Goal: Task Accomplishment & Management: Manage account settings

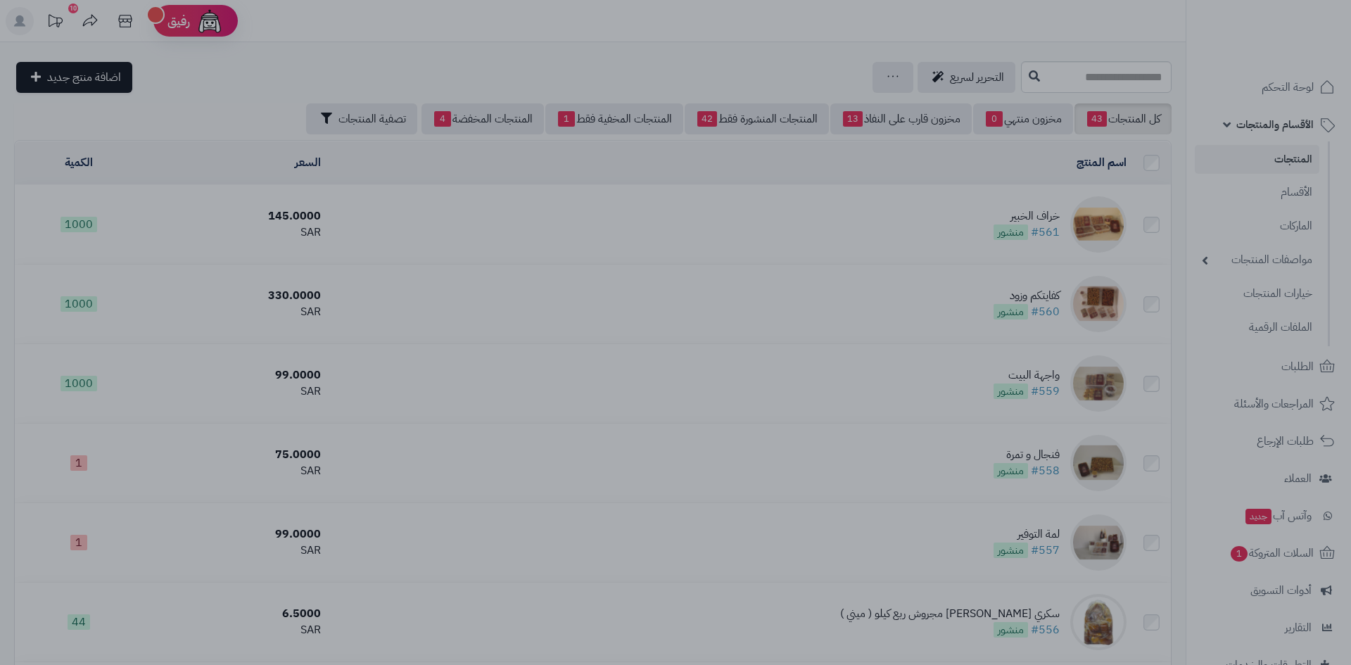
click at [833, 543] on div at bounding box center [675, 332] width 1351 height 665
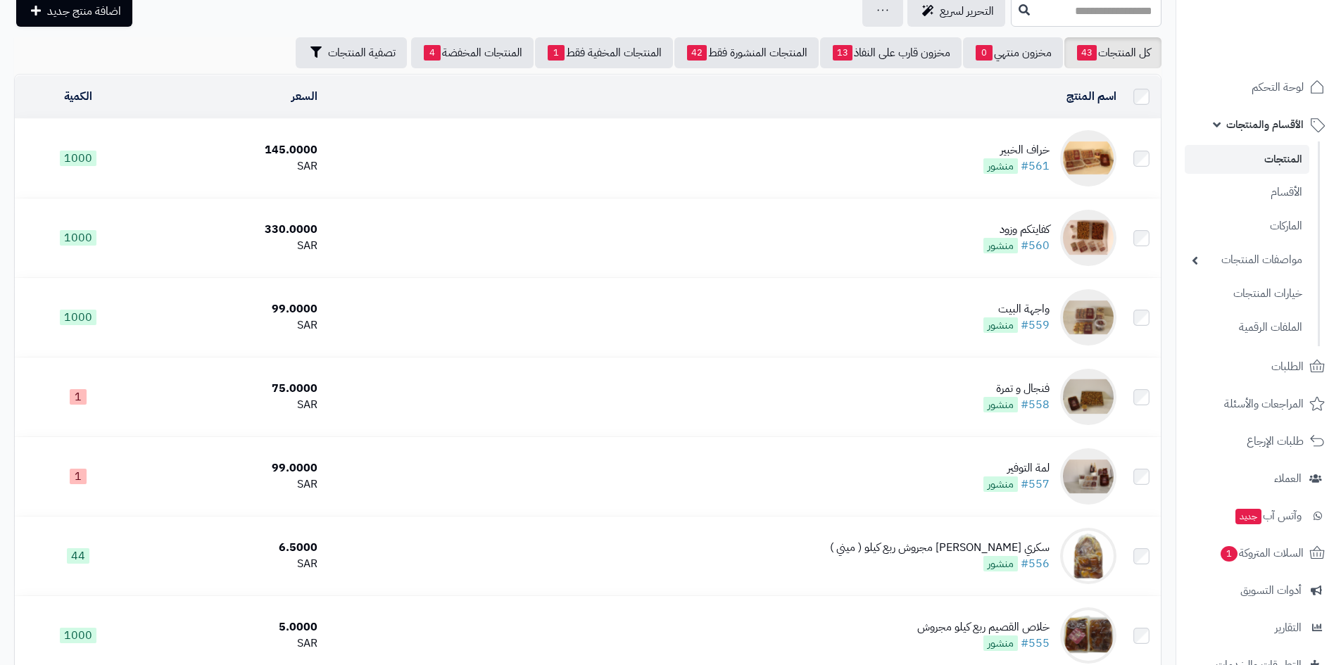
scroll to position [141, 0]
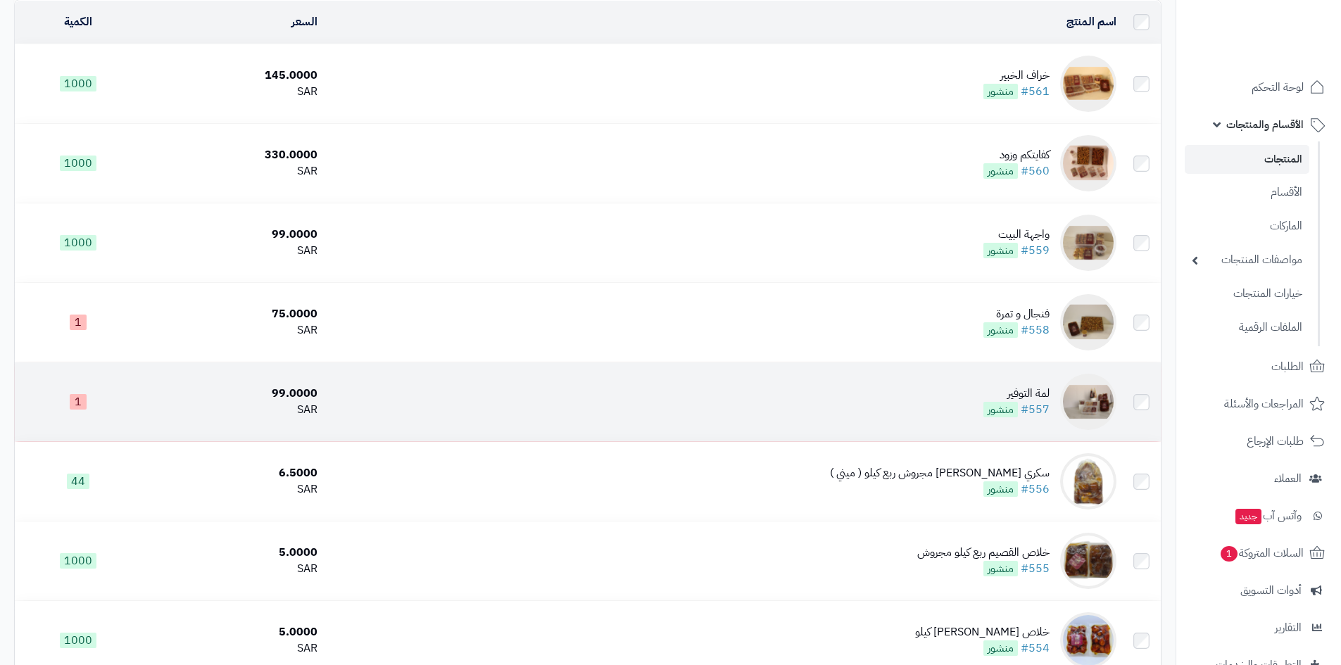
click at [1101, 396] on img at bounding box center [1088, 402] width 56 height 56
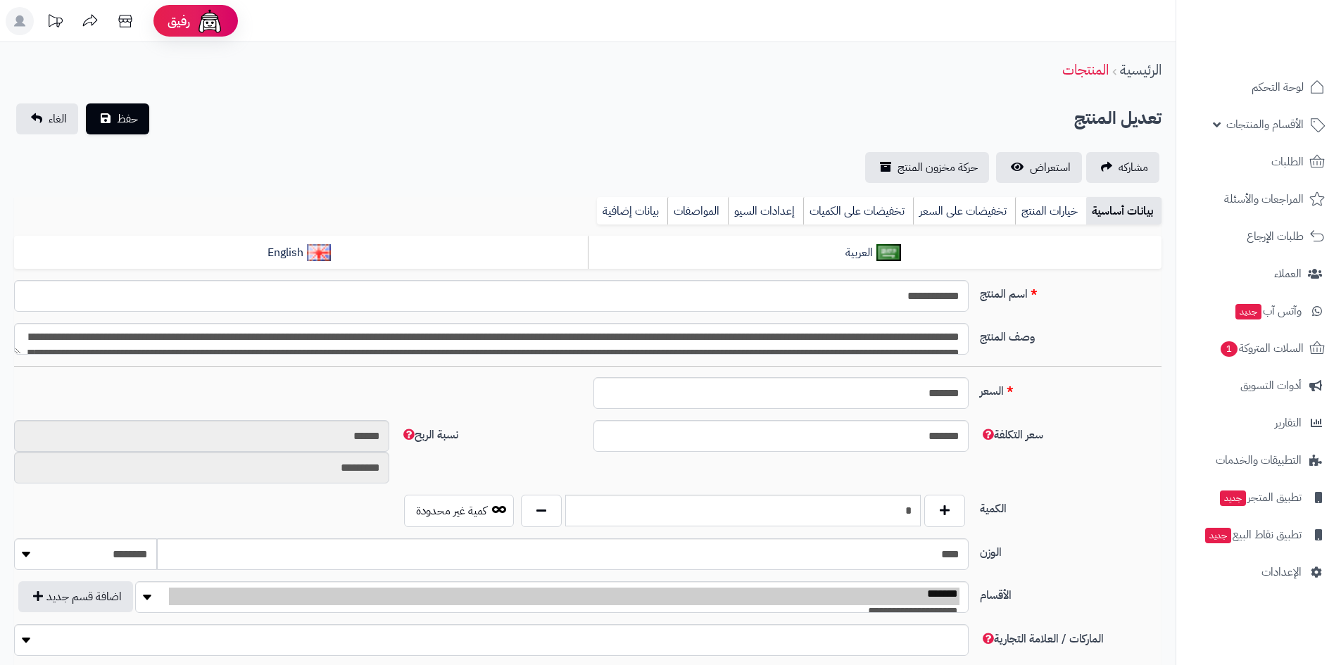
type input "*****"
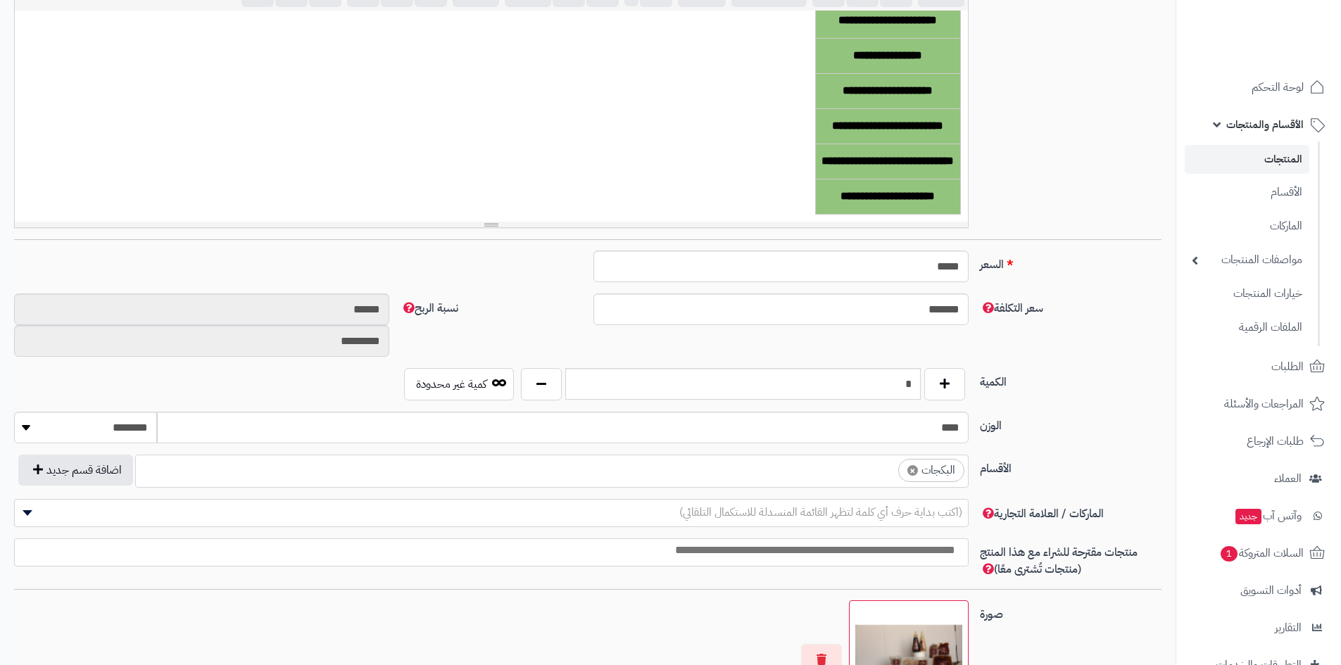
scroll to position [704, 0]
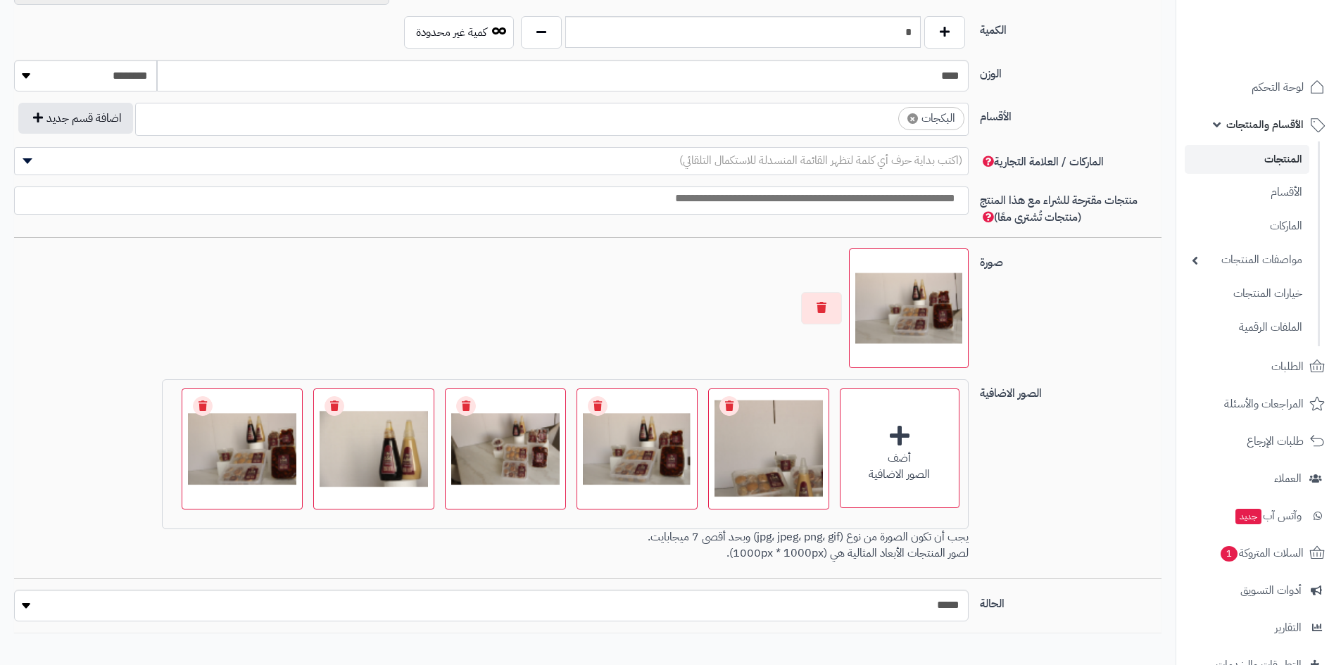
click at [916, 281] on img at bounding box center [908, 308] width 107 height 107
click at [736, 502] on img at bounding box center [769, 449] width 114 height 114
click at [749, 486] on img at bounding box center [769, 449] width 114 height 114
click at [1284, 163] on link "المنتجات" at bounding box center [1247, 159] width 125 height 29
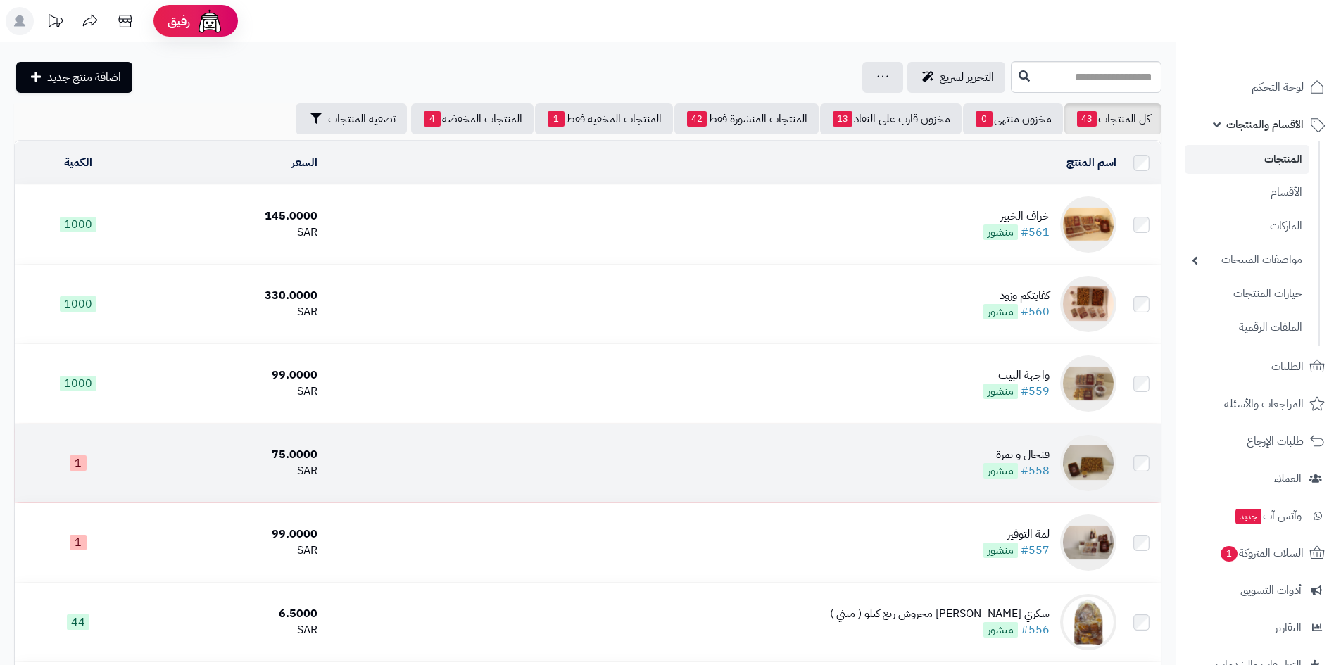
click at [1083, 462] on img at bounding box center [1088, 463] width 56 height 56
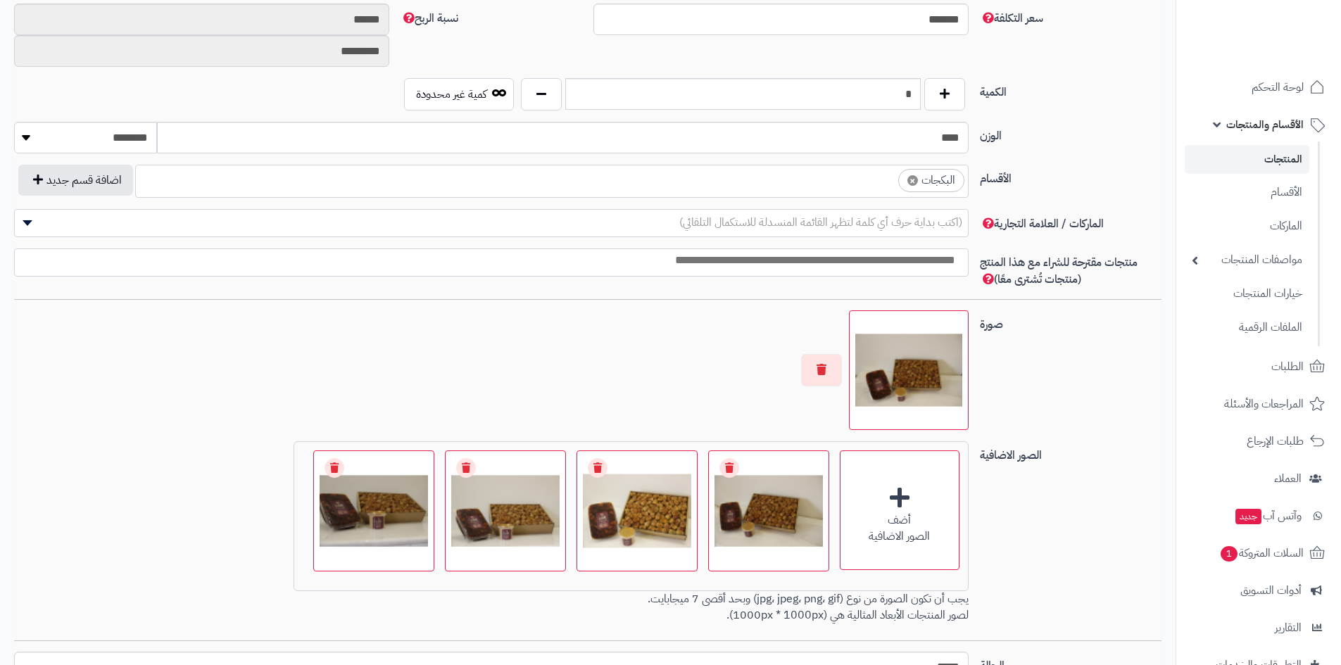
scroll to position [704, 0]
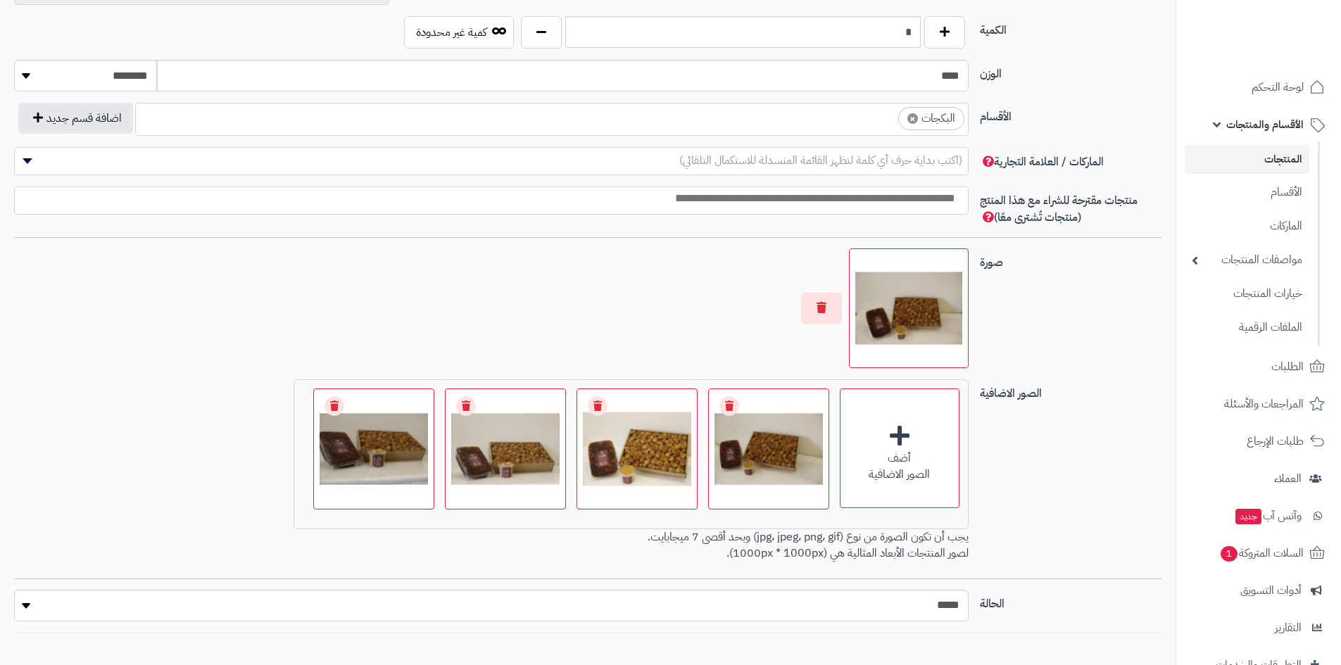
click at [1023, 641] on div "**********" at bounding box center [587, 5] width 1175 height 1335
click at [984, 631] on div "الحالة ***** ****" at bounding box center [587, 611] width 1159 height 43
click at [822, 312] on button "button" at bounding box center [821, 307] width 41 height 32
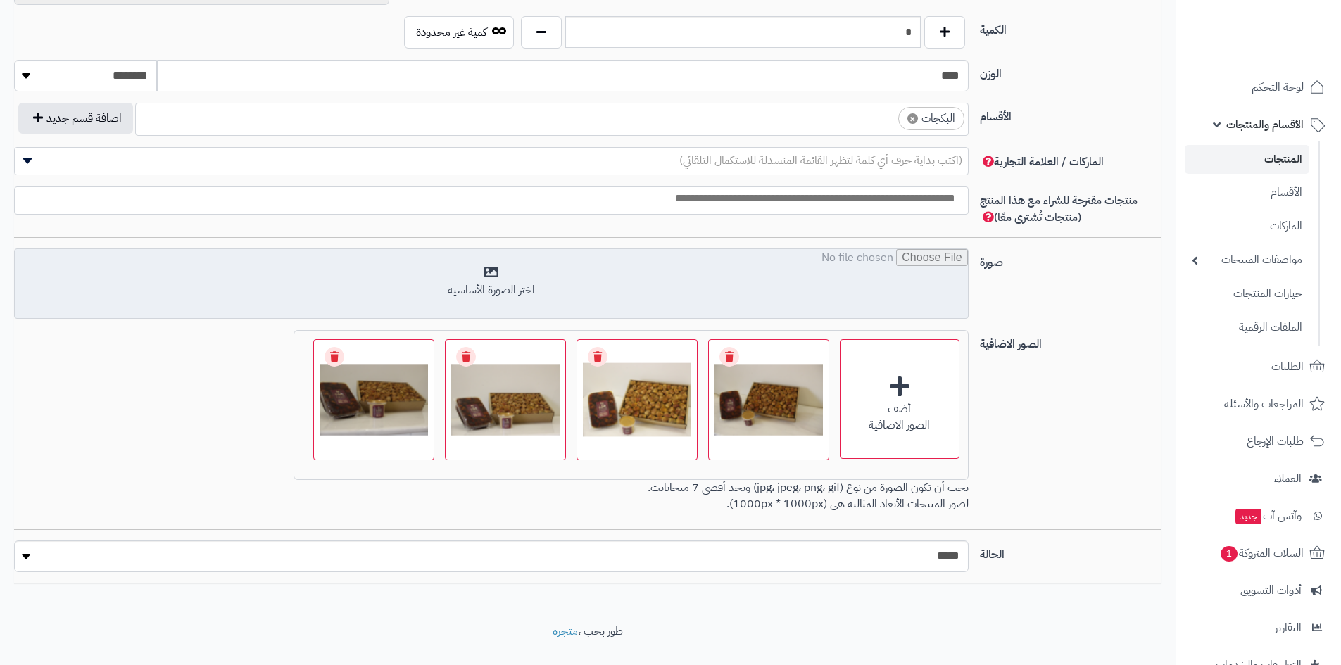
click at [548, 279] on input "file" at bounding box center [491, 284] width 953 height 70
click at [624, 256] on input "file" at bounding box center [491, 284] width 953 height 70
click at [798, 280] on input "file" at bounding box center [491, 284] width 953 height 70
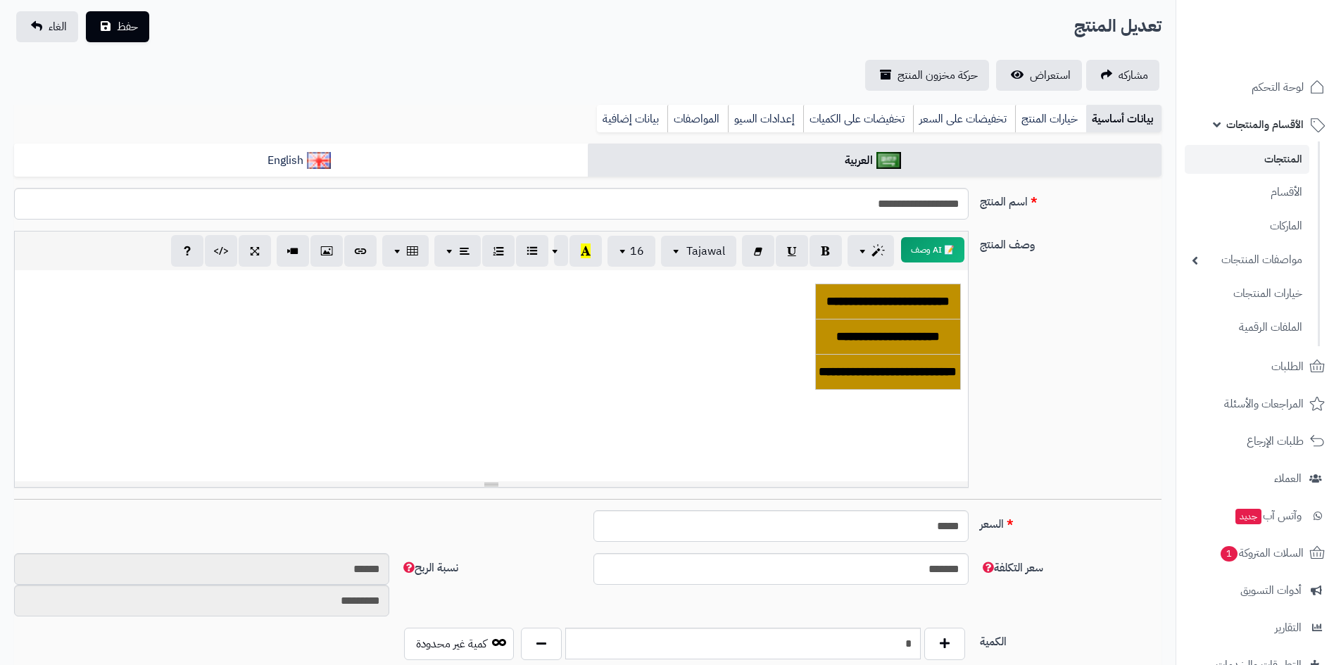
scroll to position [0, 0]
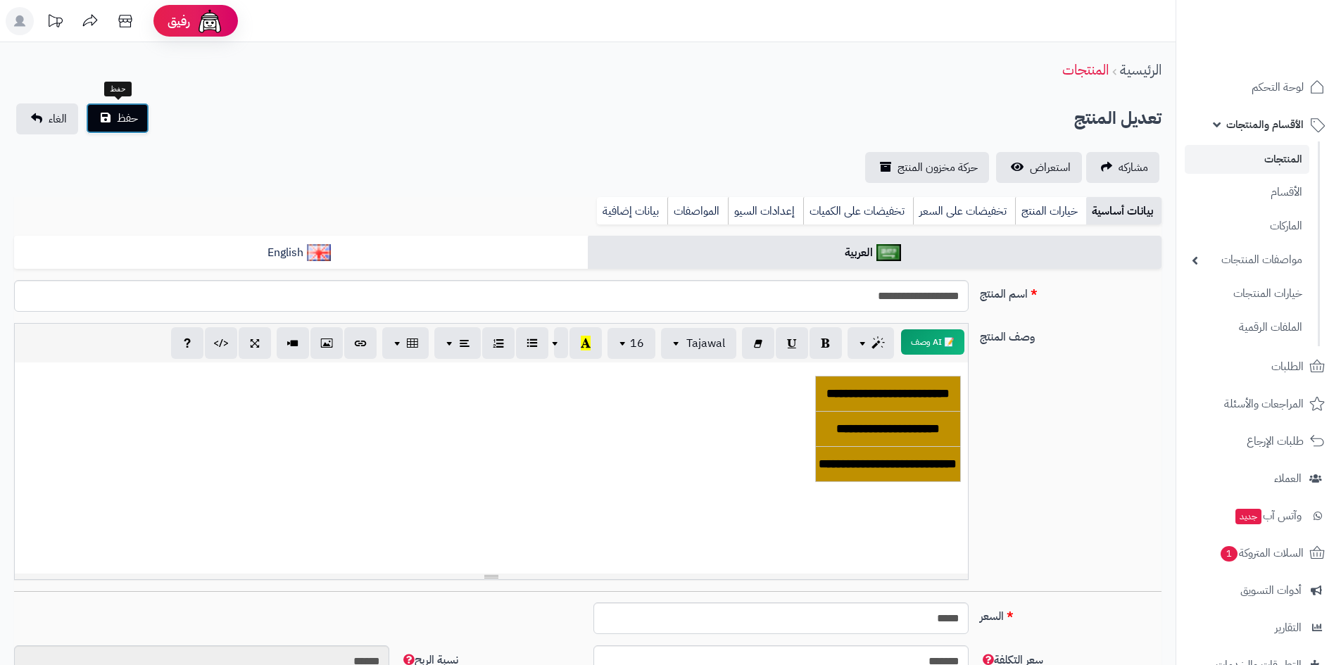
click at [127, 123] on span "حفظ" at bounding box center [127, 118] width 21 height 17
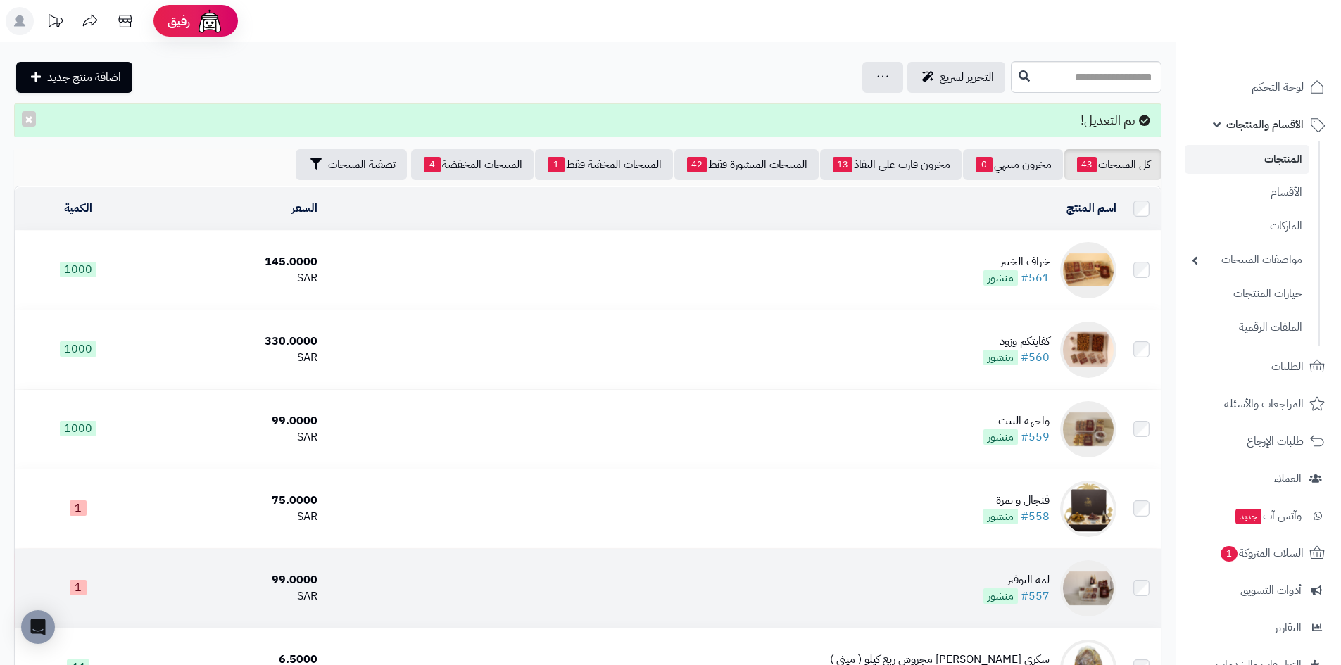
click at [1092, 600] on img at bounding box center [1088, 588] width 56 height 56
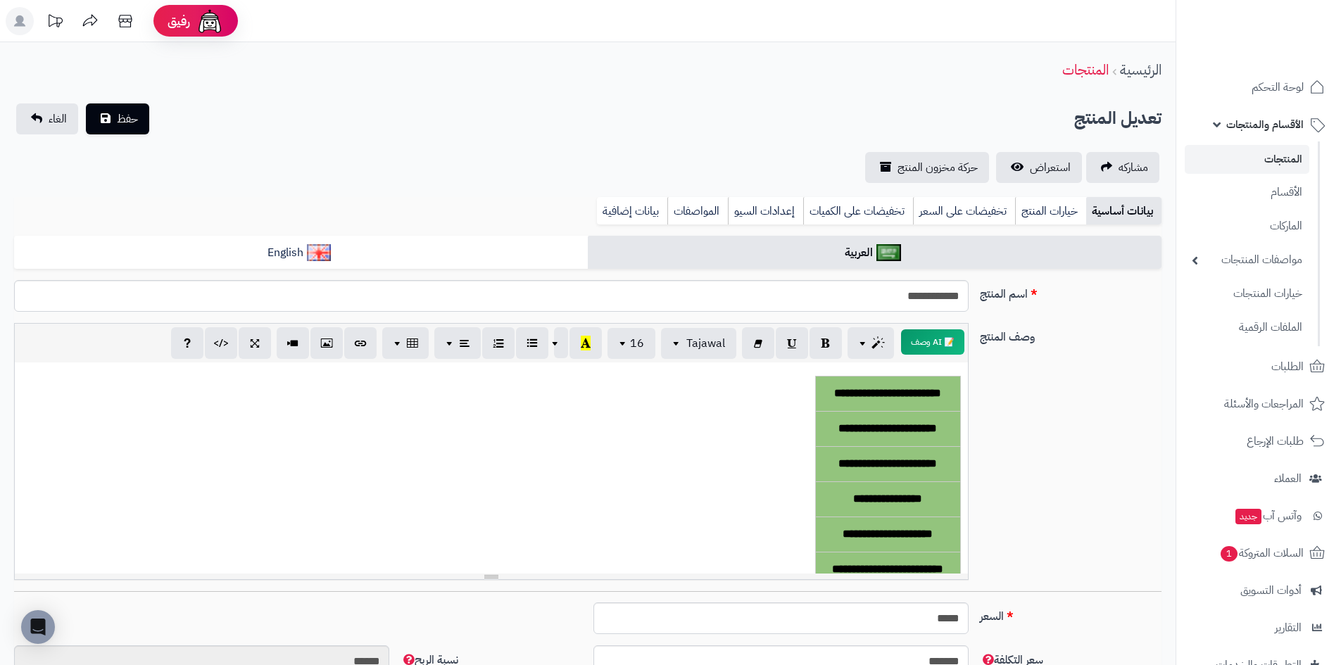
click at [1290, 170] on link "المنتجات" at bounding box center [1247, 159] width 125 height 29
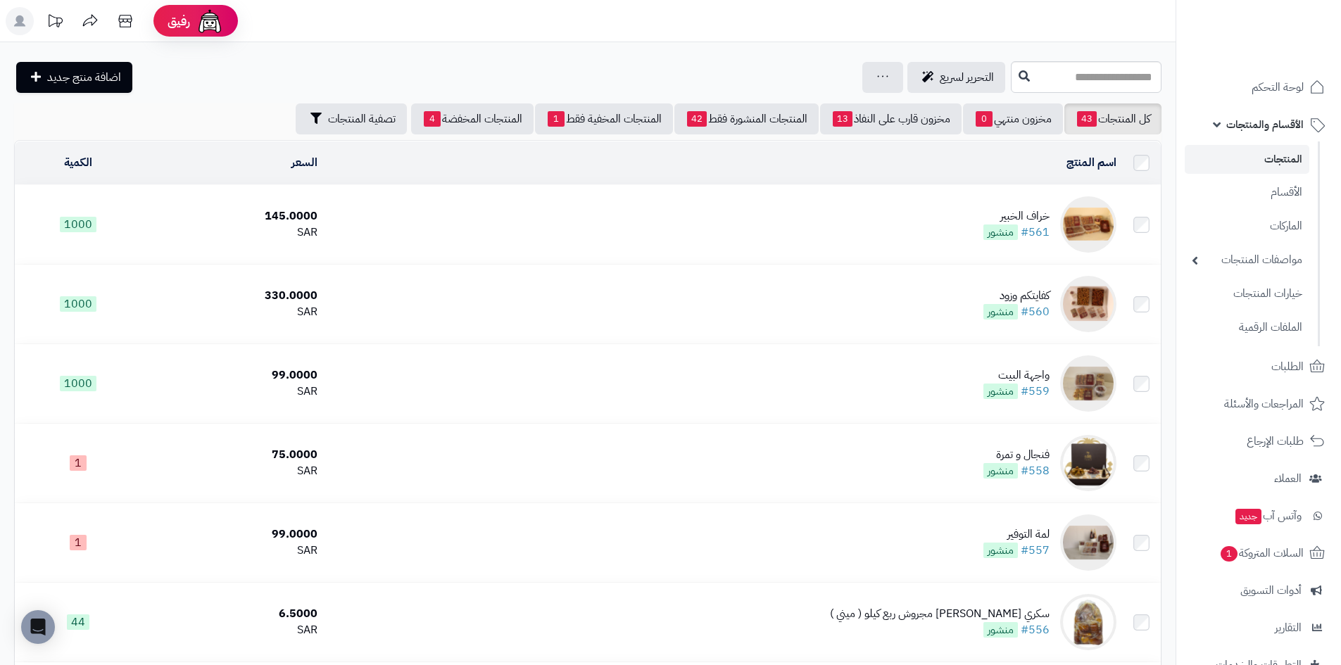
click at [1090, 218] on img at bounding box center [1088, 224] width 56 height 56
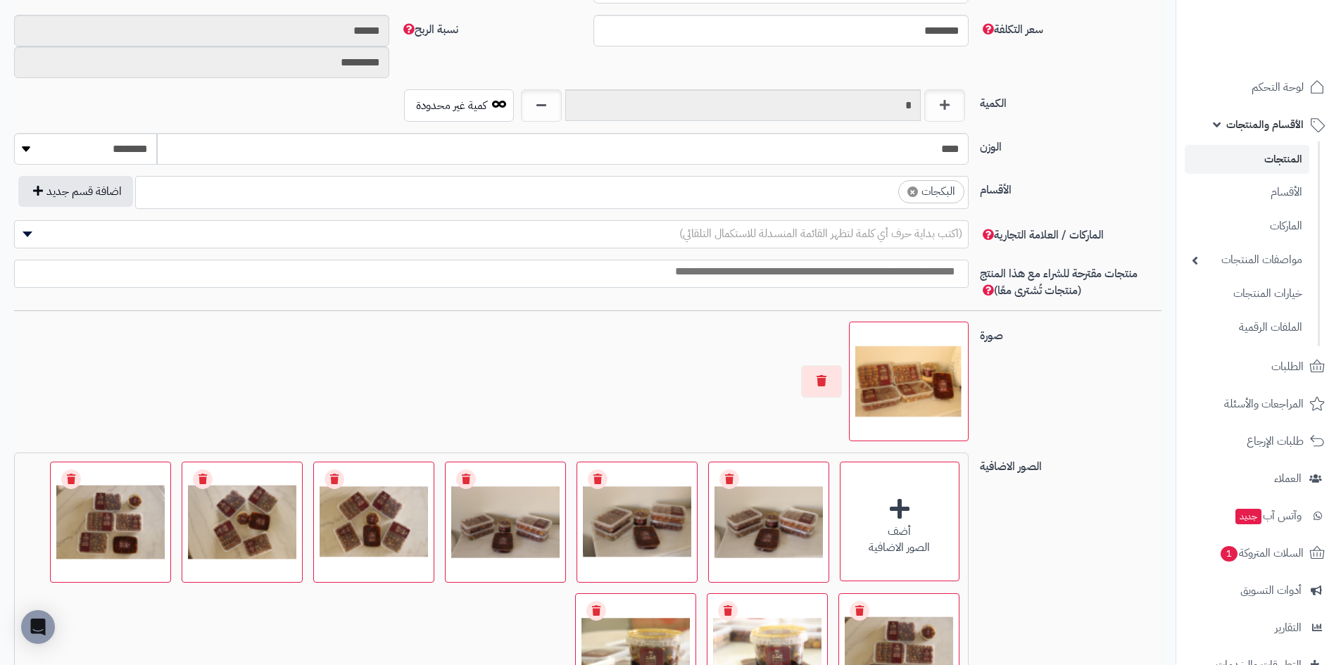
scroll to position [704, 0]
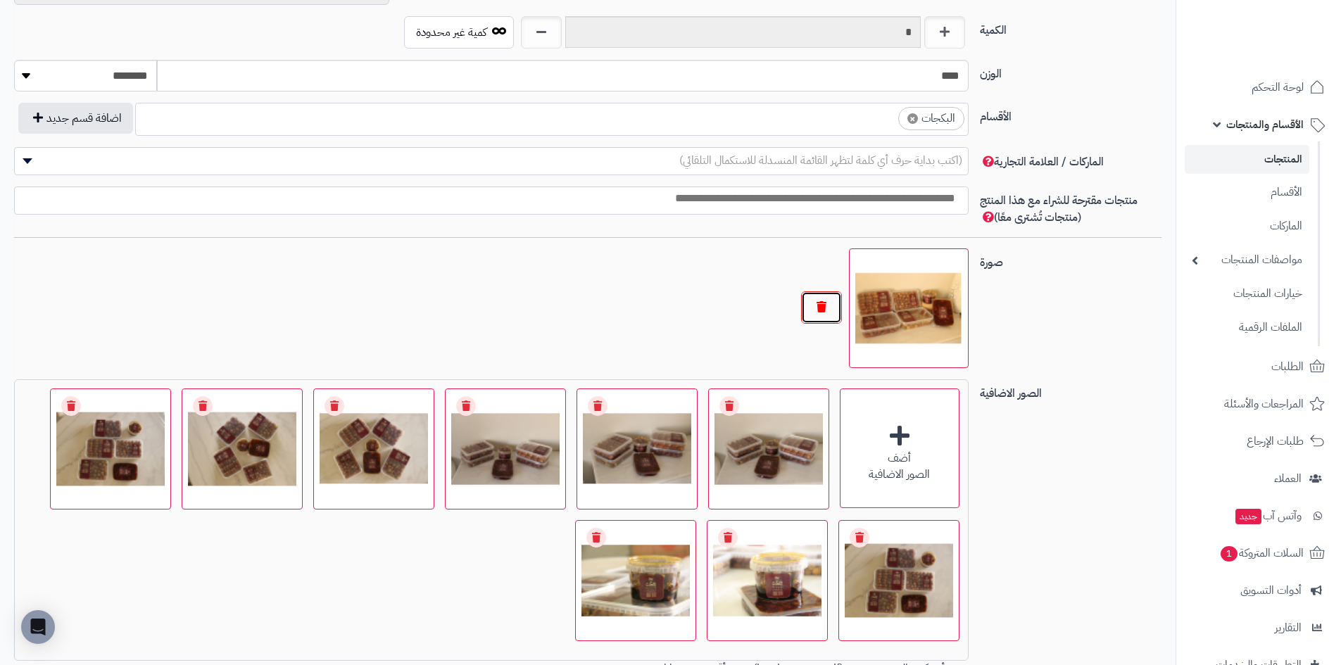
click at [826, 309] on button "button" at bounding box center [821, 307] width 41 height 32
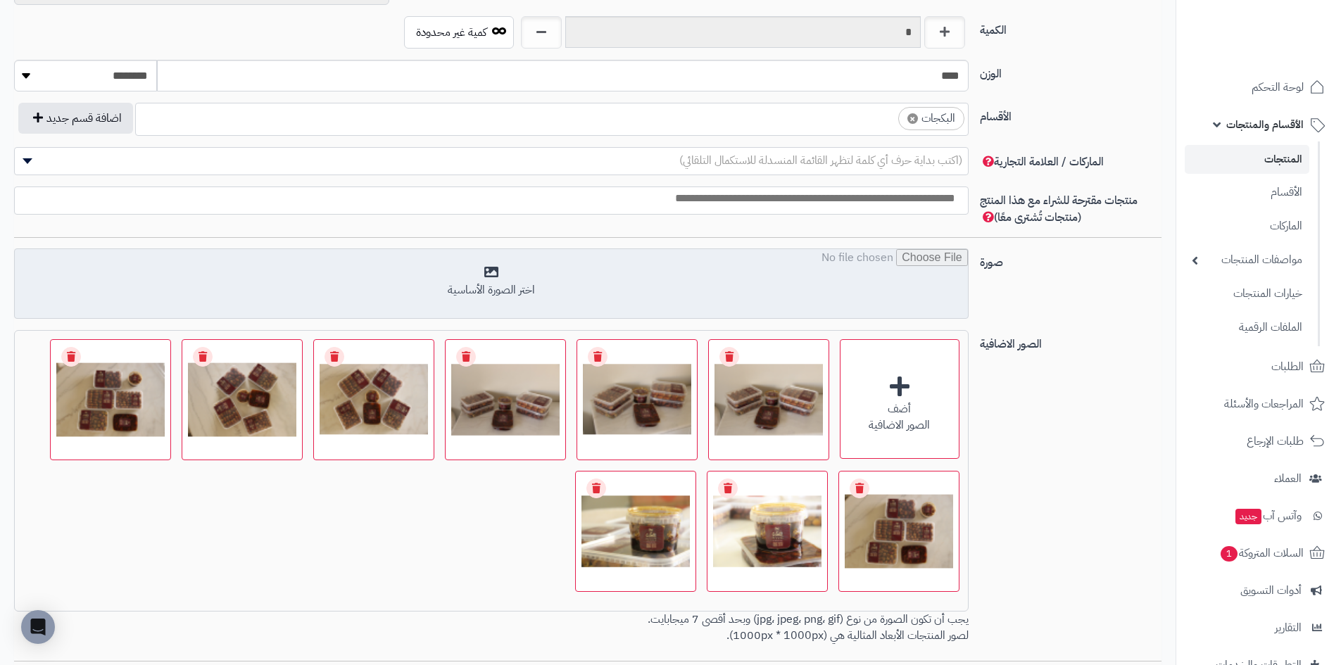
click at [672, 300] on input "file" at bounding box center [491, 284] width 953 height 70
click at [507, 263] on input "file" at bounding box center [491, 284] width 953 height 70
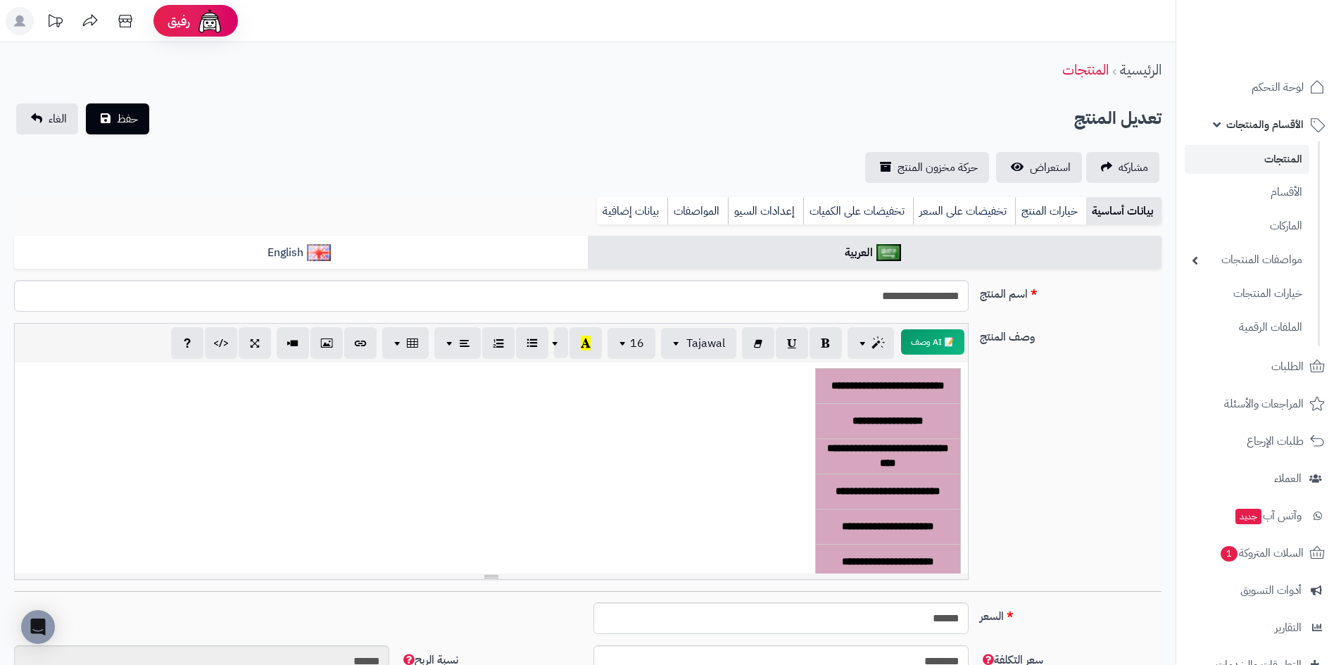
scroll to position [0, 0]
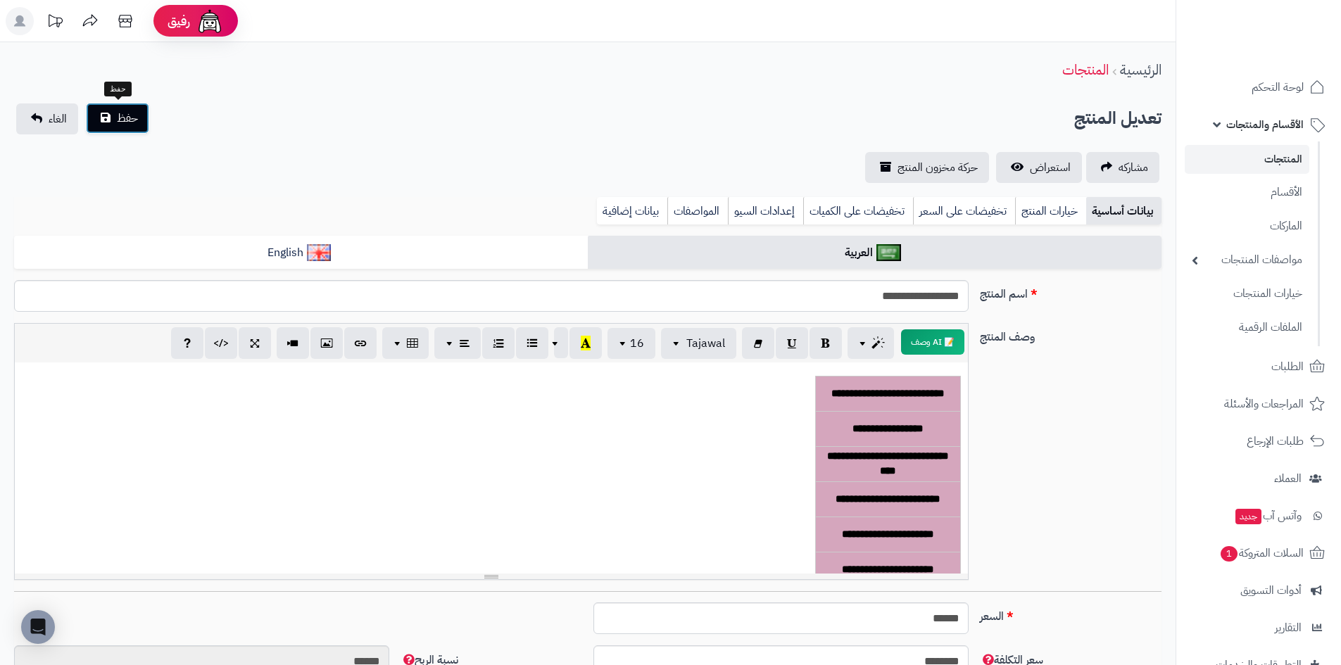
click at [117, 120] on span "حفظ" at bounding box center [127, 118] width 21 height 17
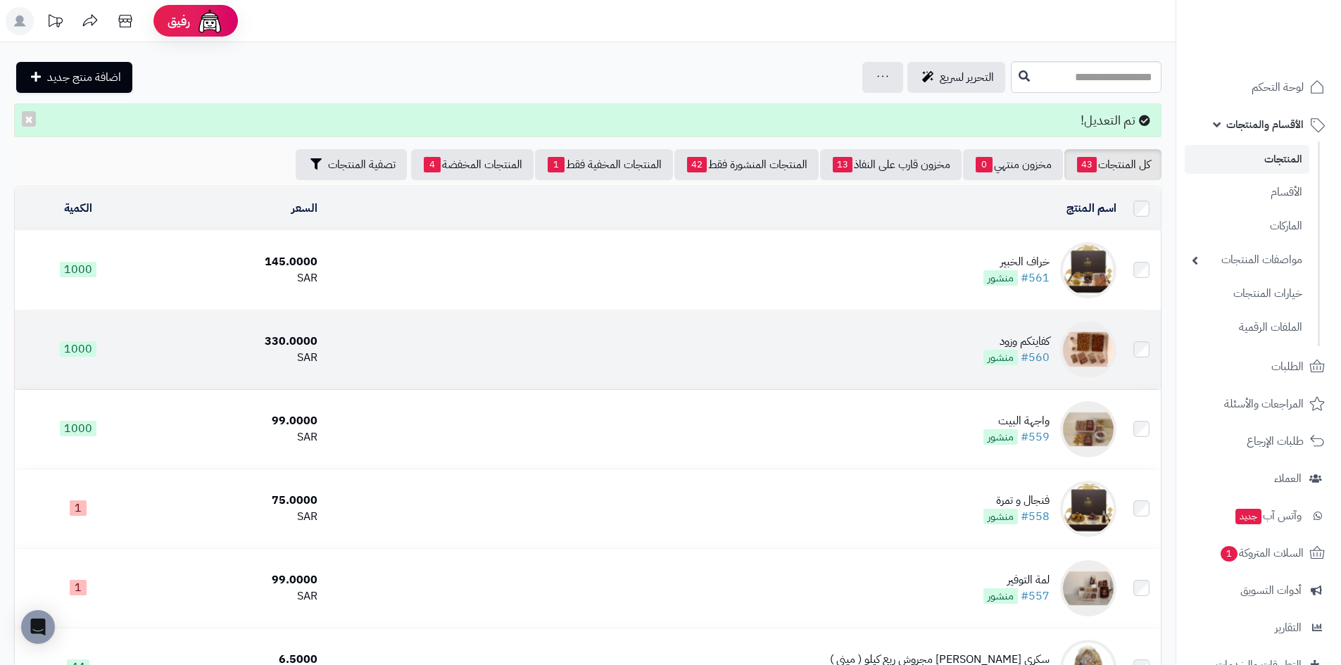
click at [1089, 343] on img at bounding box center [1088, 350] width 56 height 56
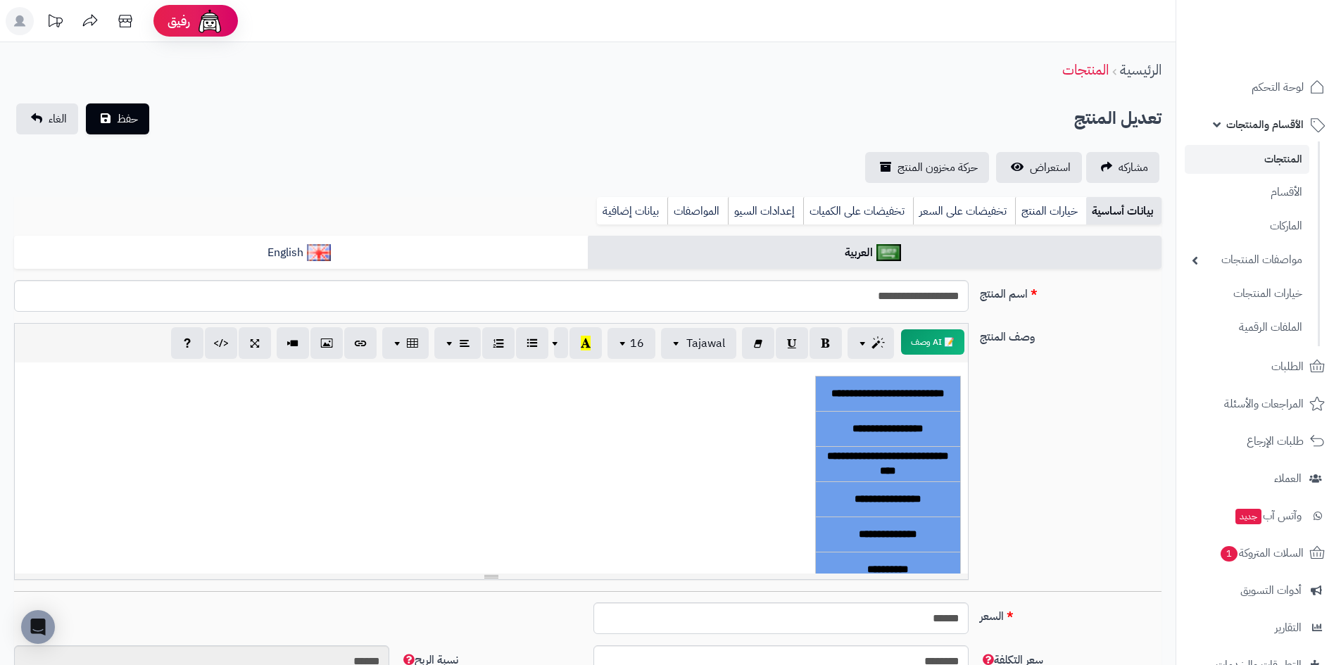
click at [1266, 160] on link "المنتجات" at bounding box center [1247, 159] width 125 height 29
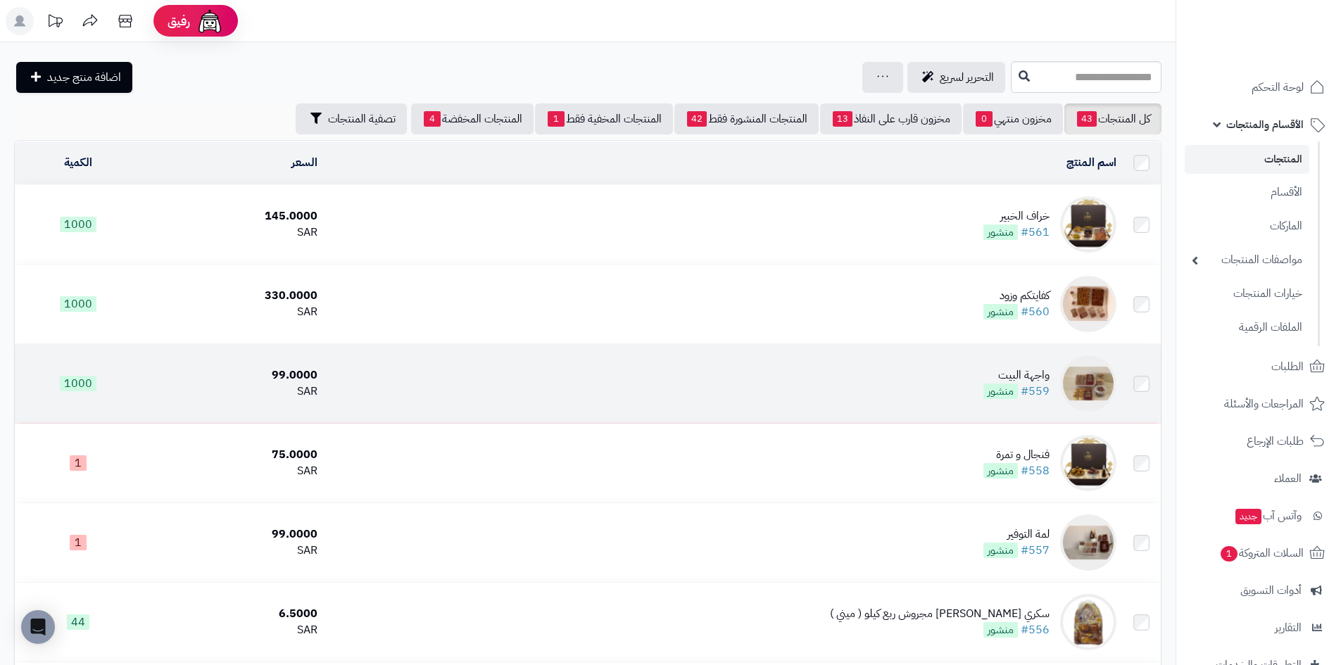
click at [1085, 384] on img at bounding box center [1088, 383] width 56 height 56
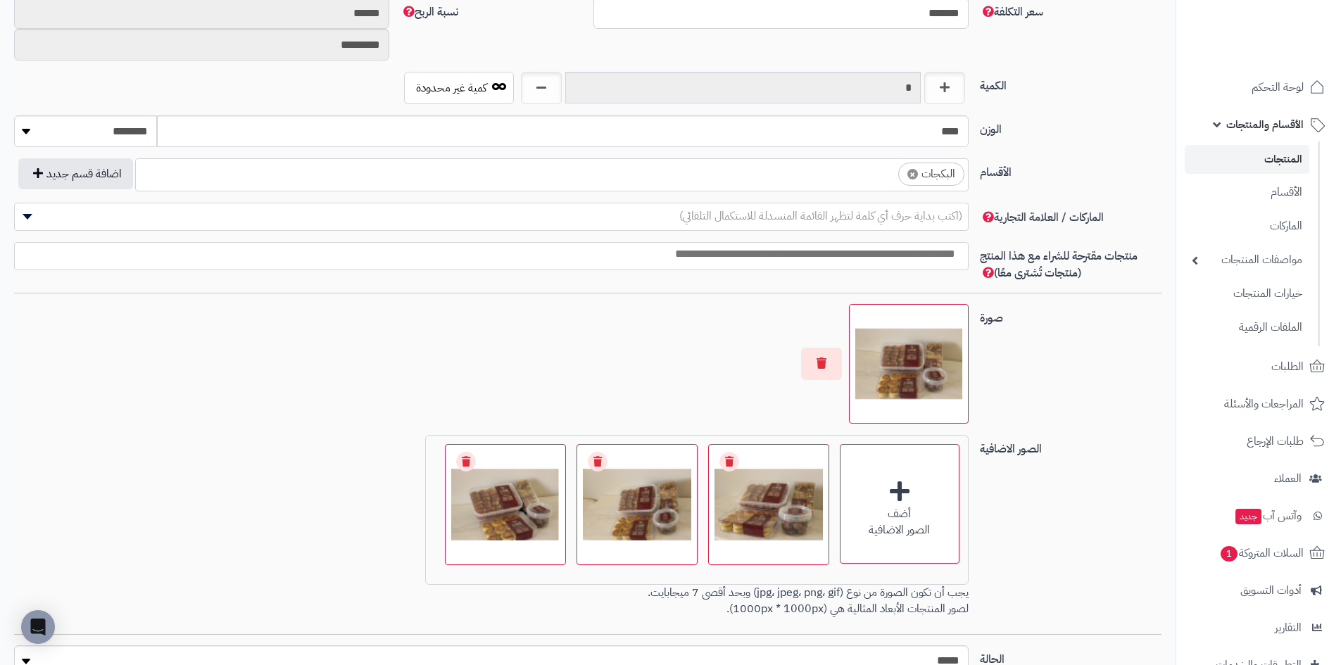
scroll to position [774, 0]
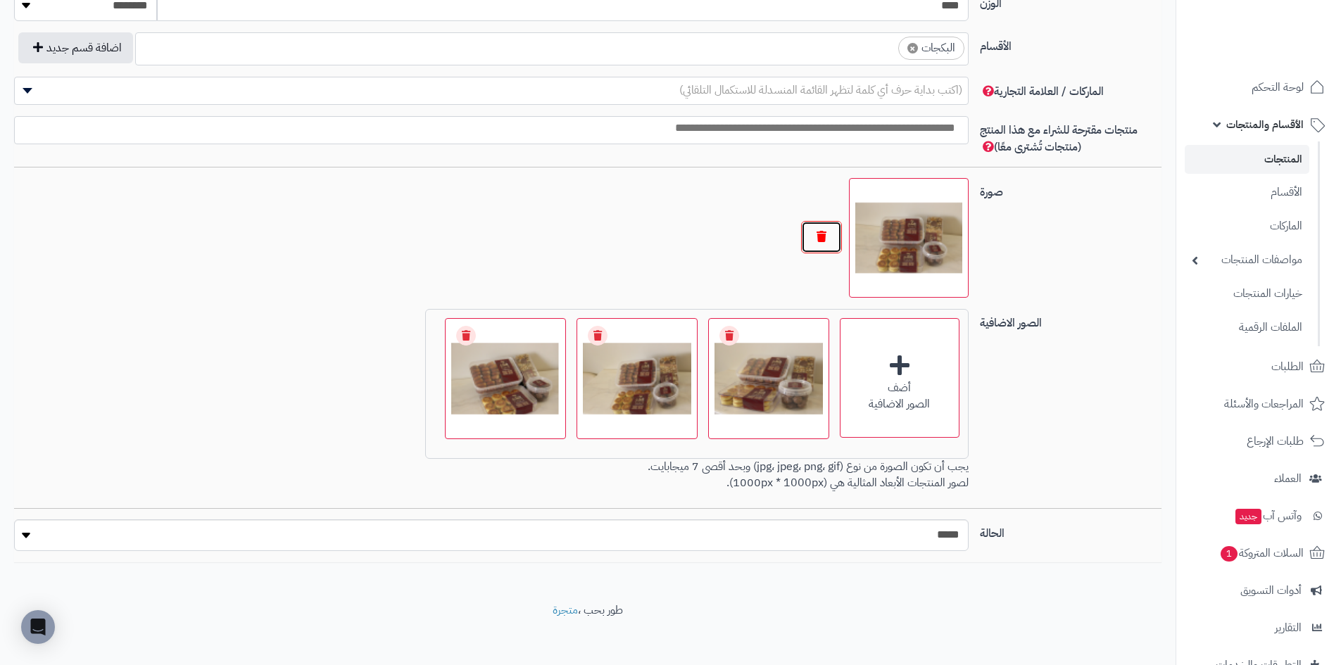
click at [820, 239] on button "button" at bounding box center [821, 237] width 41 height 32
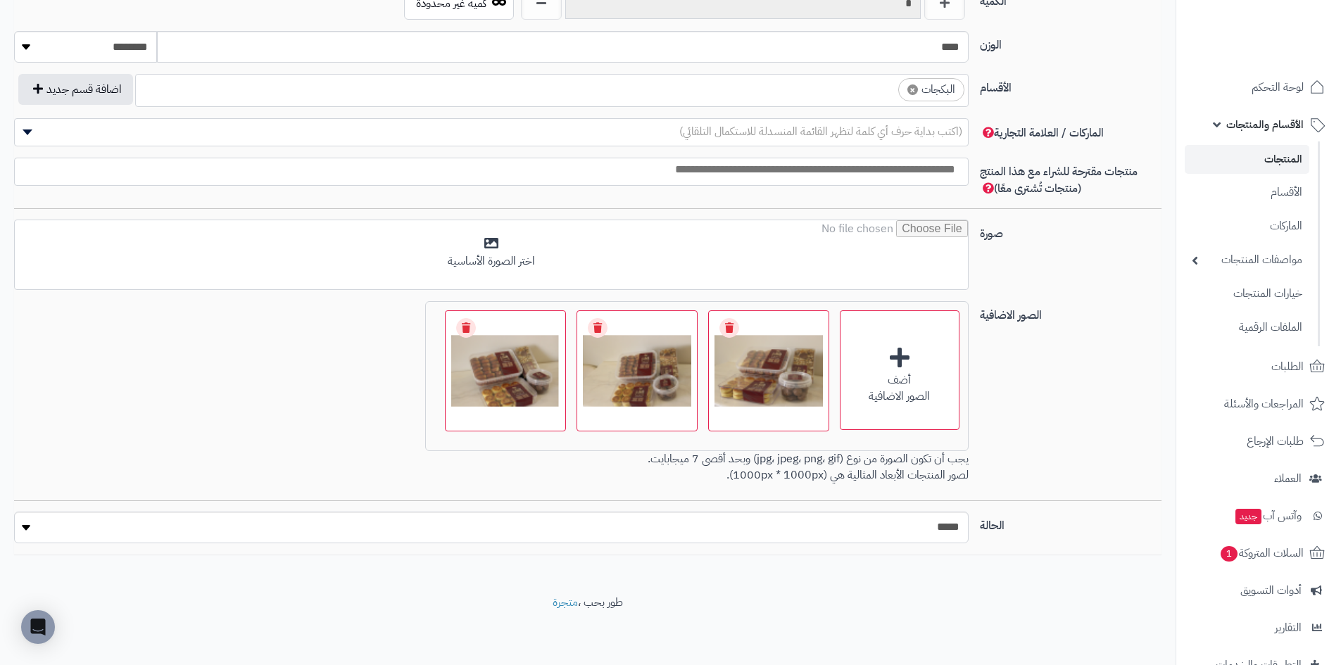
scroll to position [733, 0]
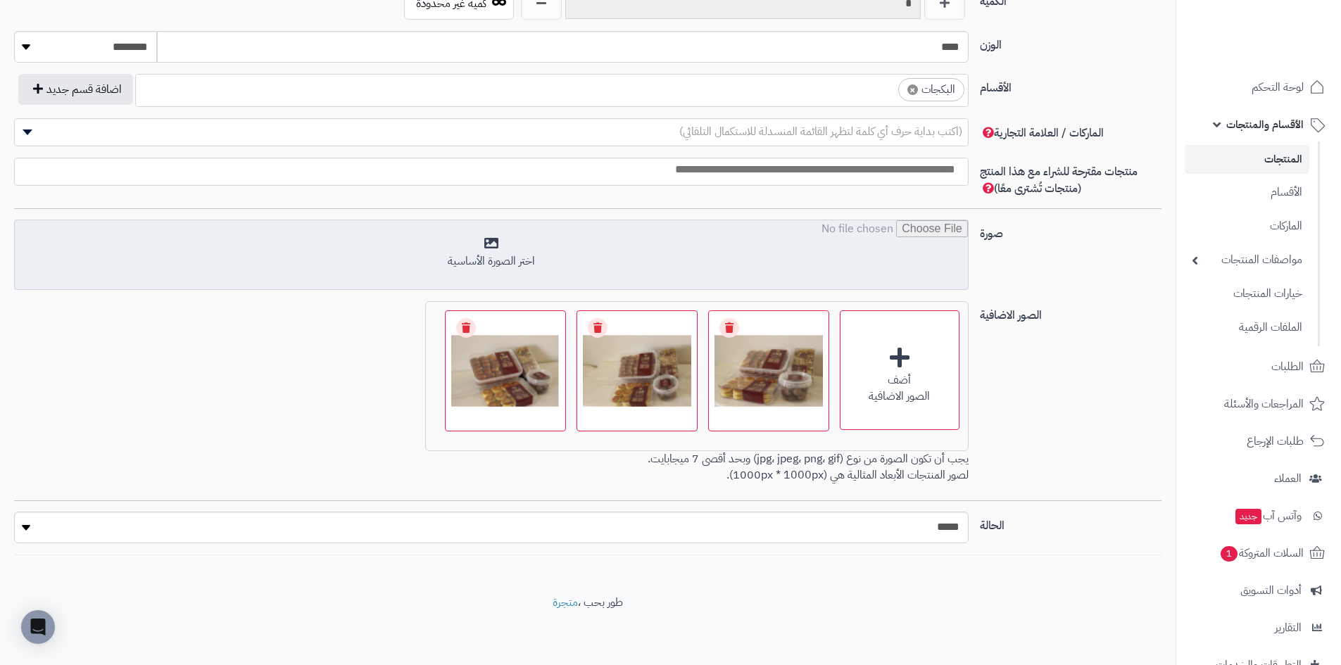
click at [790, 257] on input "file" at bounding box center [491, 255] width 953 height 70
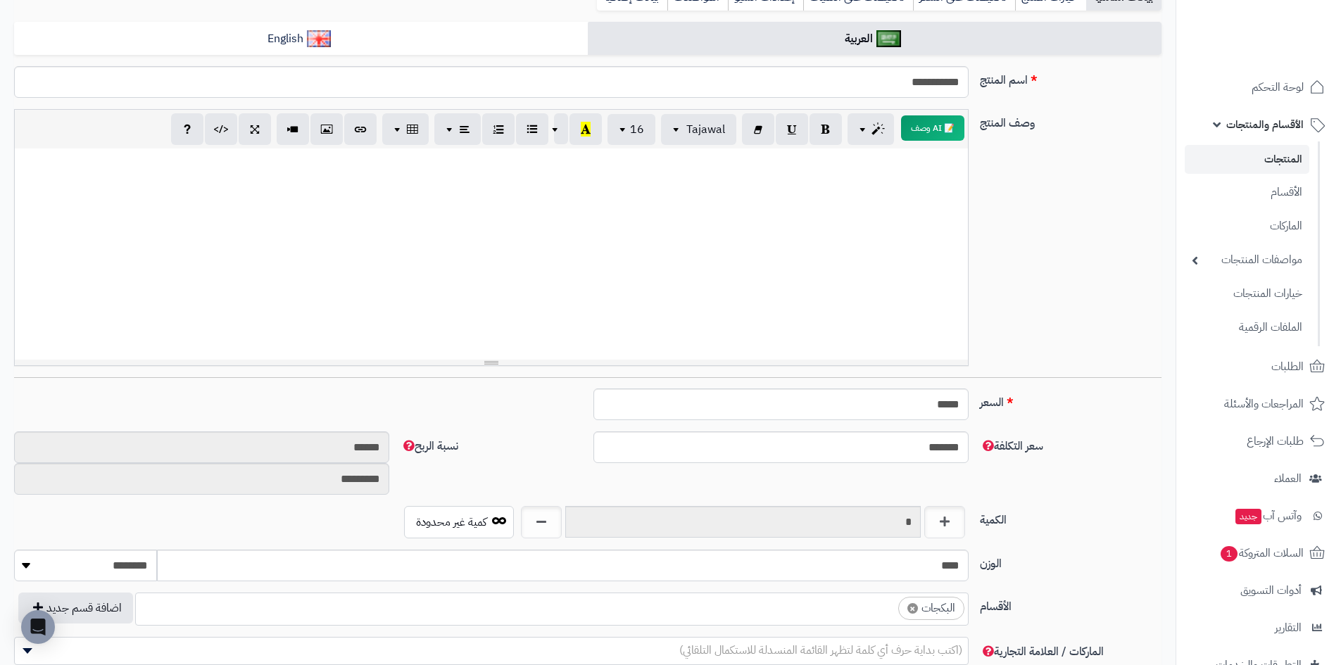
scroll to position [0, 0]
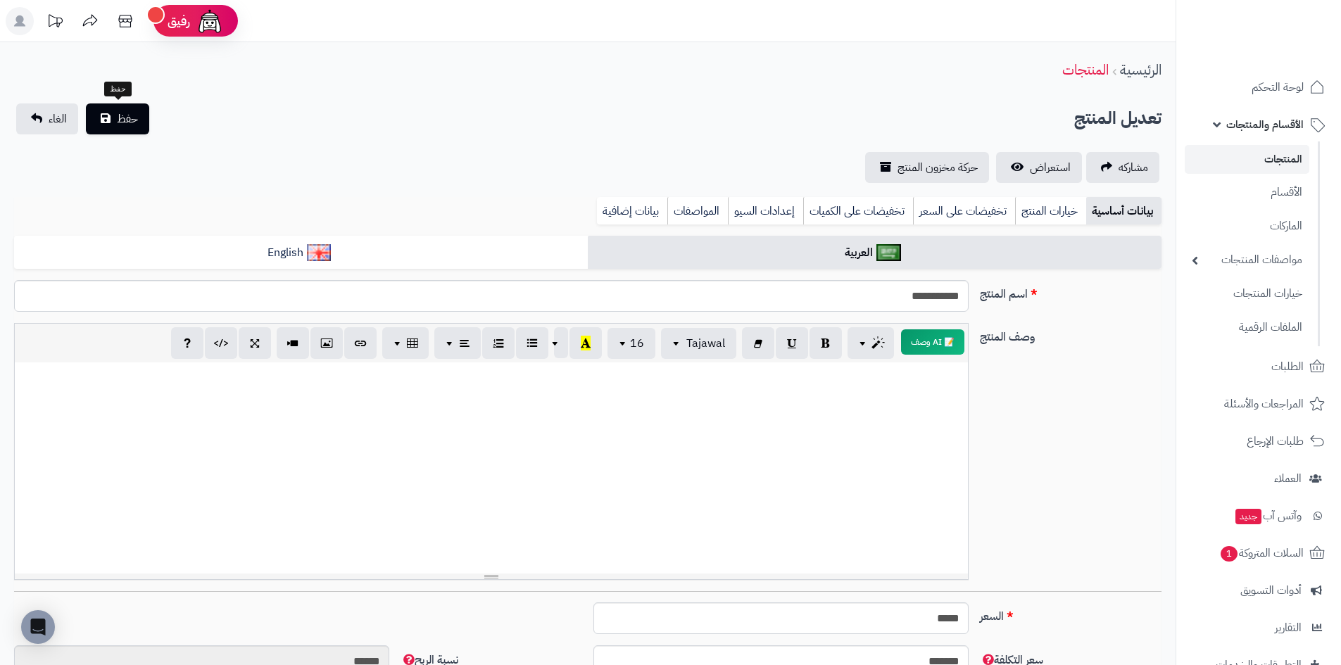
click at [150, 107] on div "حفظ الغاء" at bounding box center [82, 118] width 137 height 31
click at [101, 138] on div "**********" at bounding box center [587, 143] width 1175 height 80
click at [113, 121] on button "حفظ" at bounding box center [117, 118] width 63 height 31
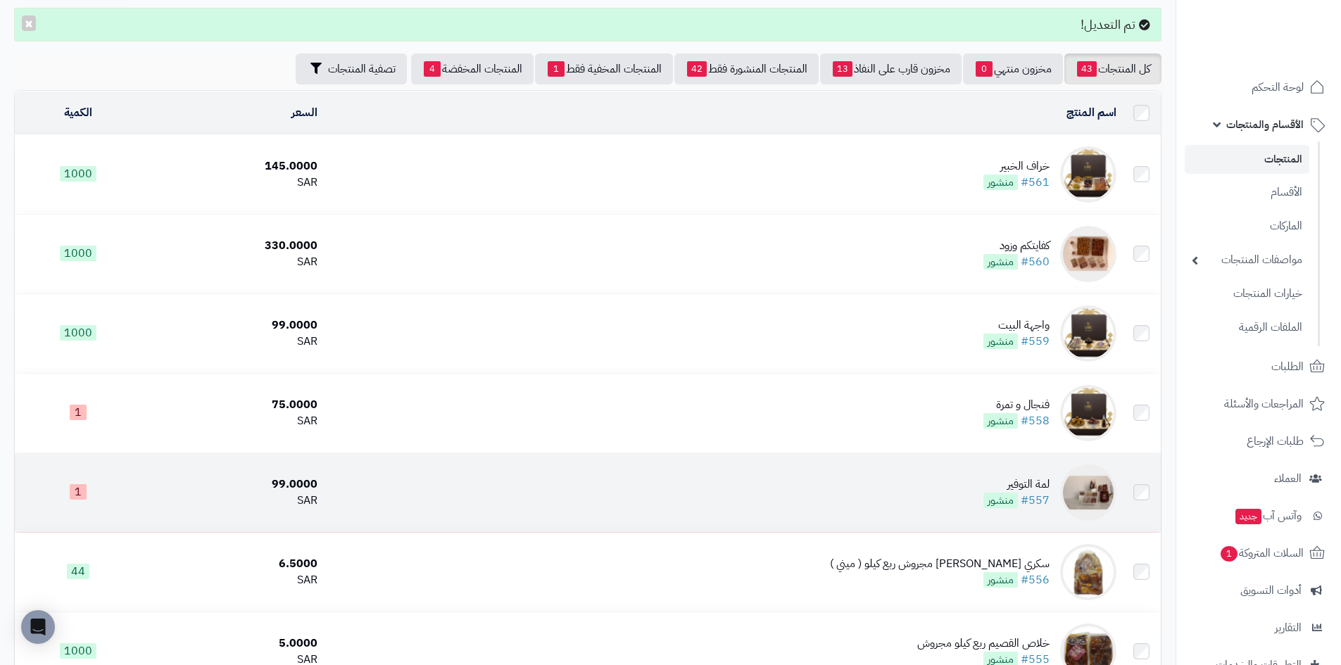
scroll to position [70, 0]
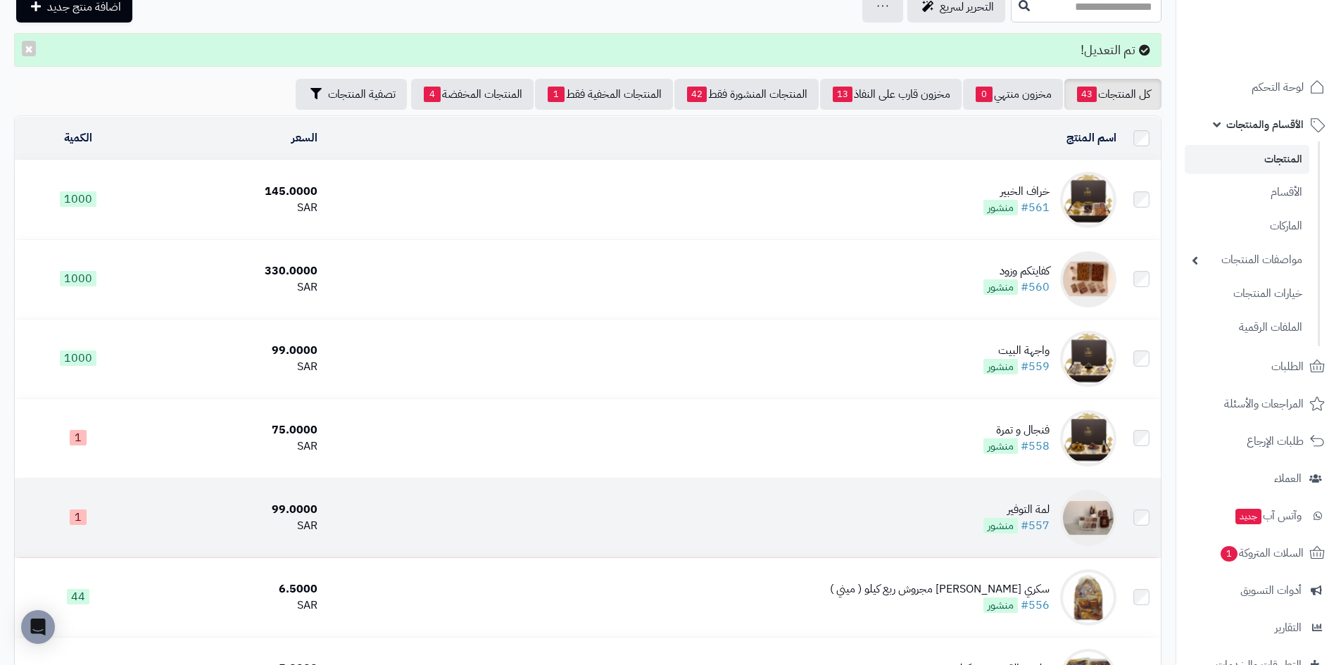
click at [1085, 519] on img at bounding box center [1088, 518] width 56 height 56
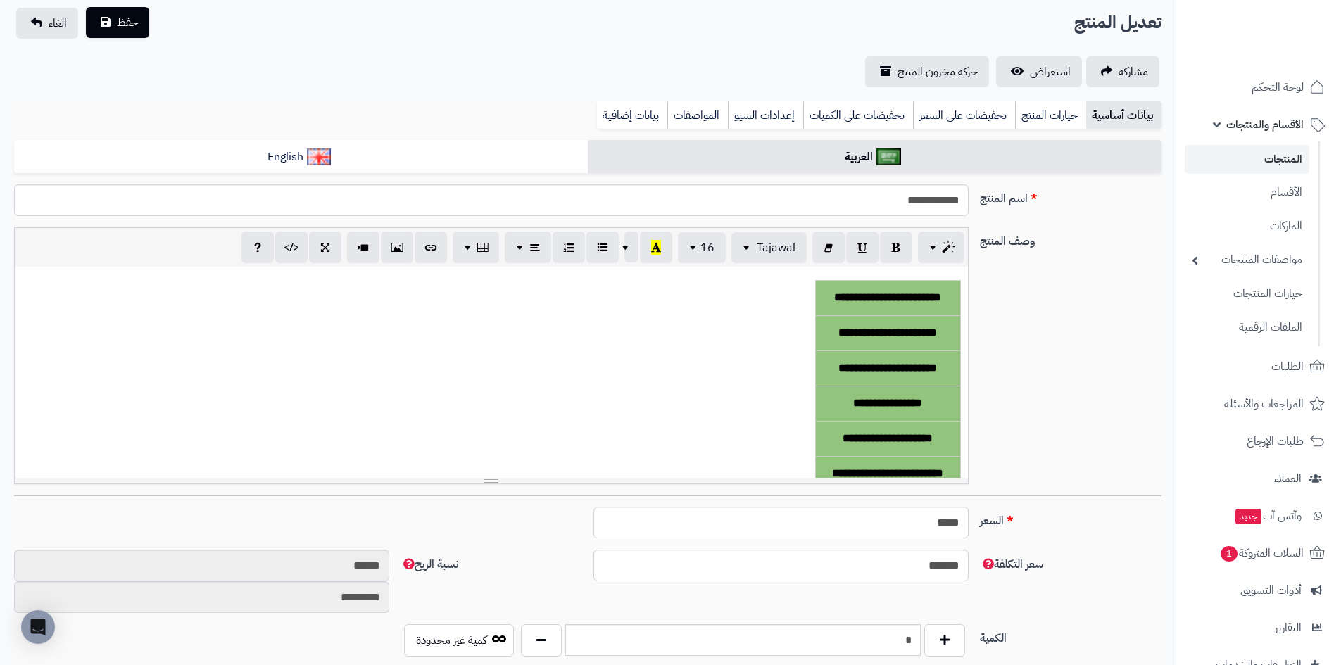
scroll to position [70, 0]
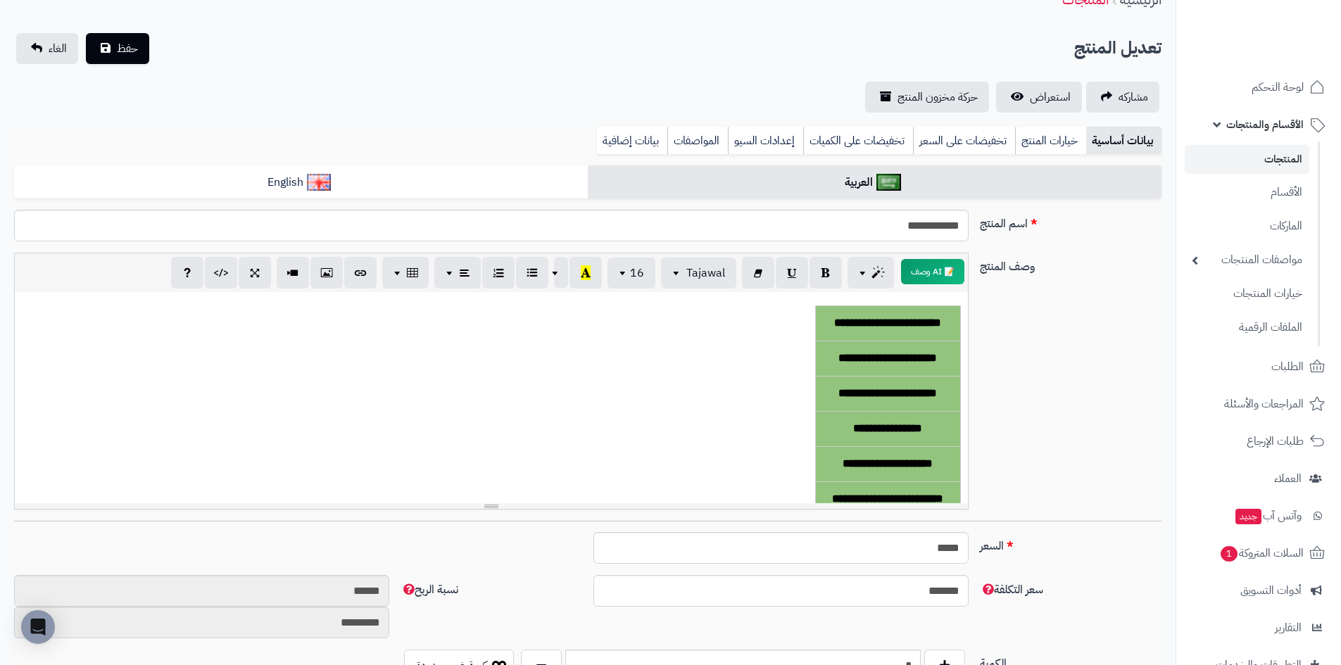
click at [1273, 164] on link "المنتجات" at bounding box center [1247, 159] width 125 height 29
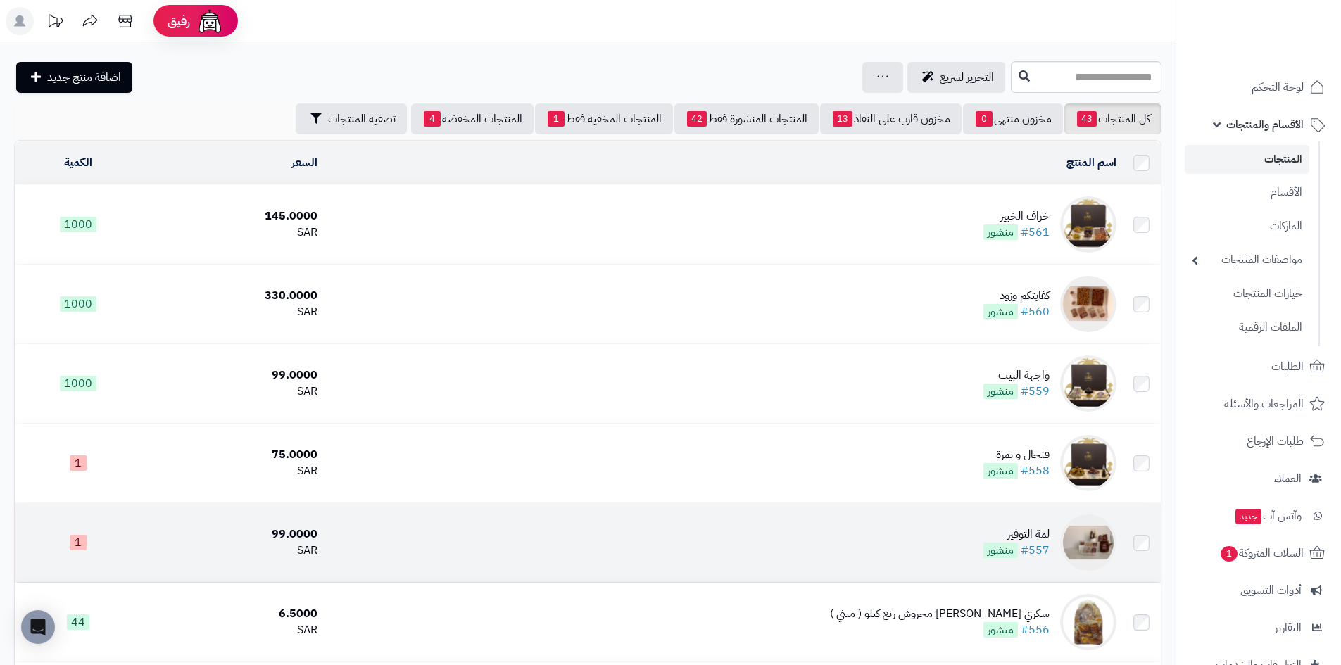
click at [1099, 547] on img at bounding box center [1088, 543] width 56 height 56
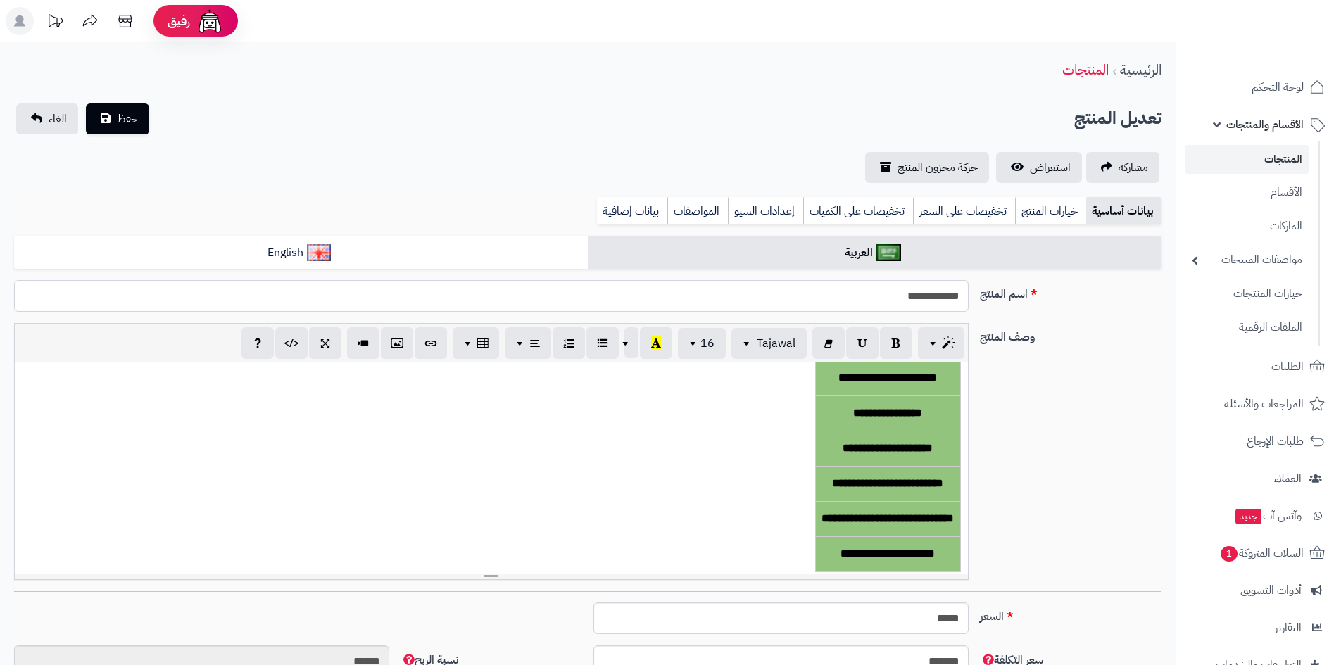
scroll to position [92, 0]
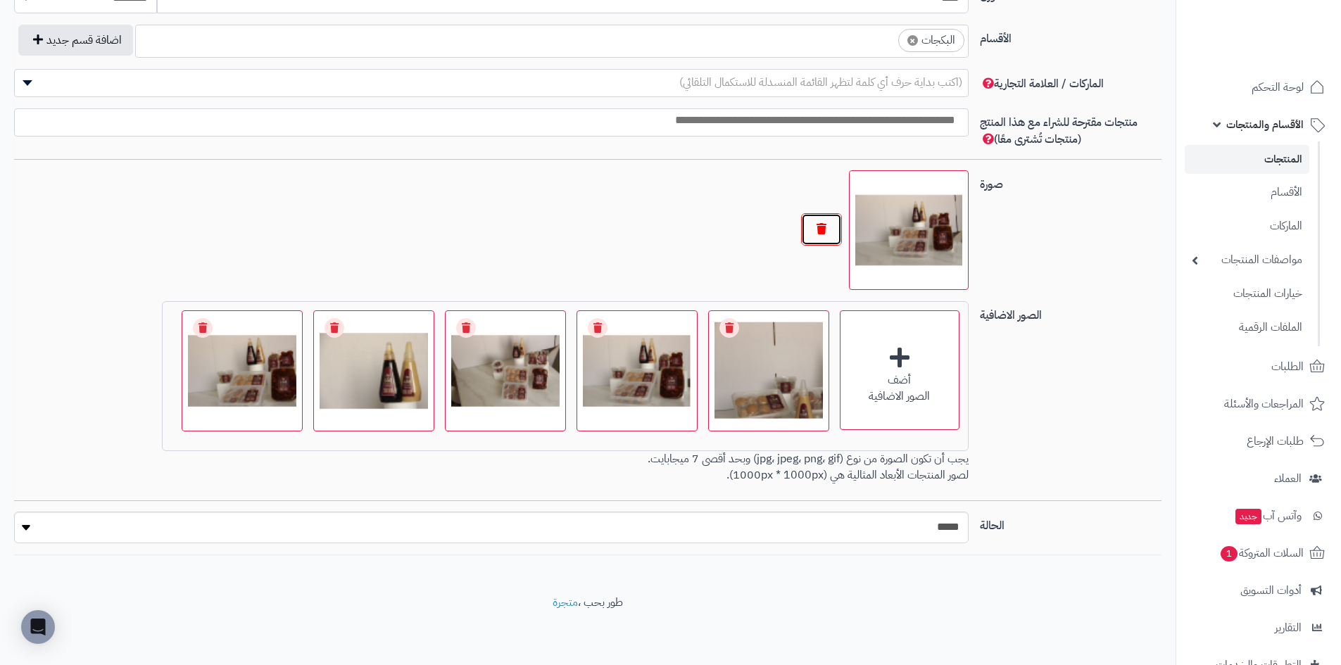
click at [821, 221] on button "button" at bounding box center [821, 229] width 41 height 32
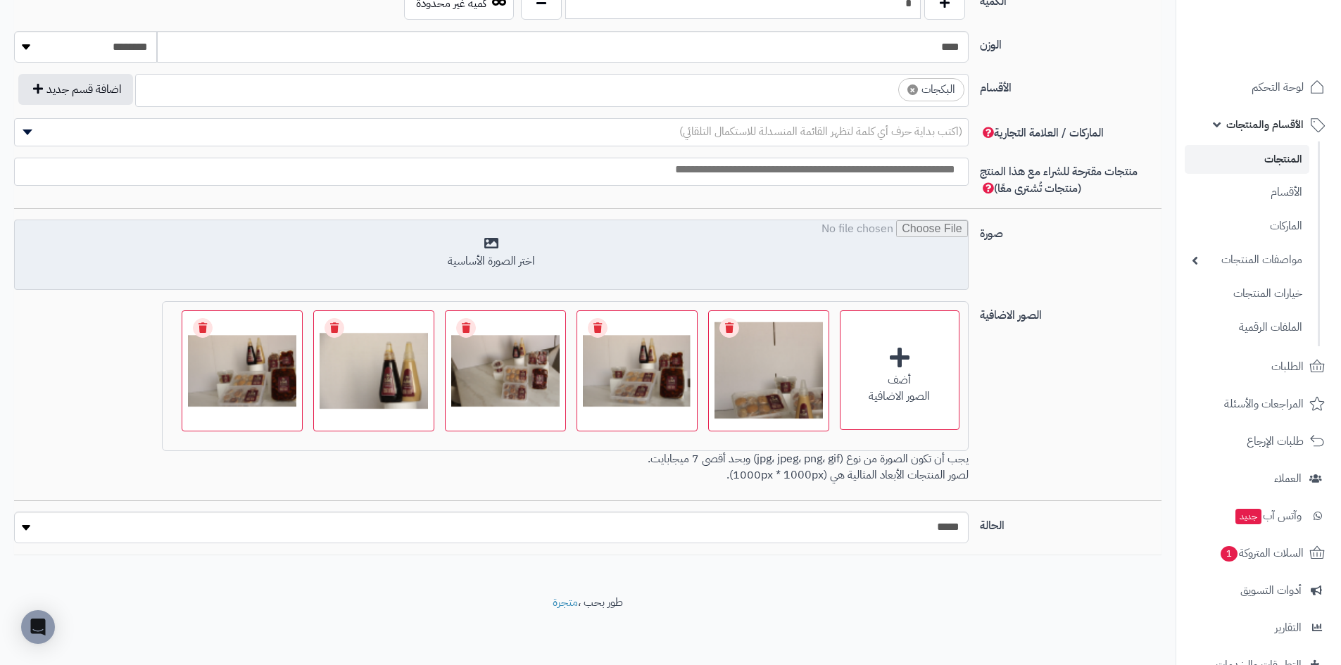
click at [546, 253] on input "file" at bounding box center [491, 255] width 953 height 70
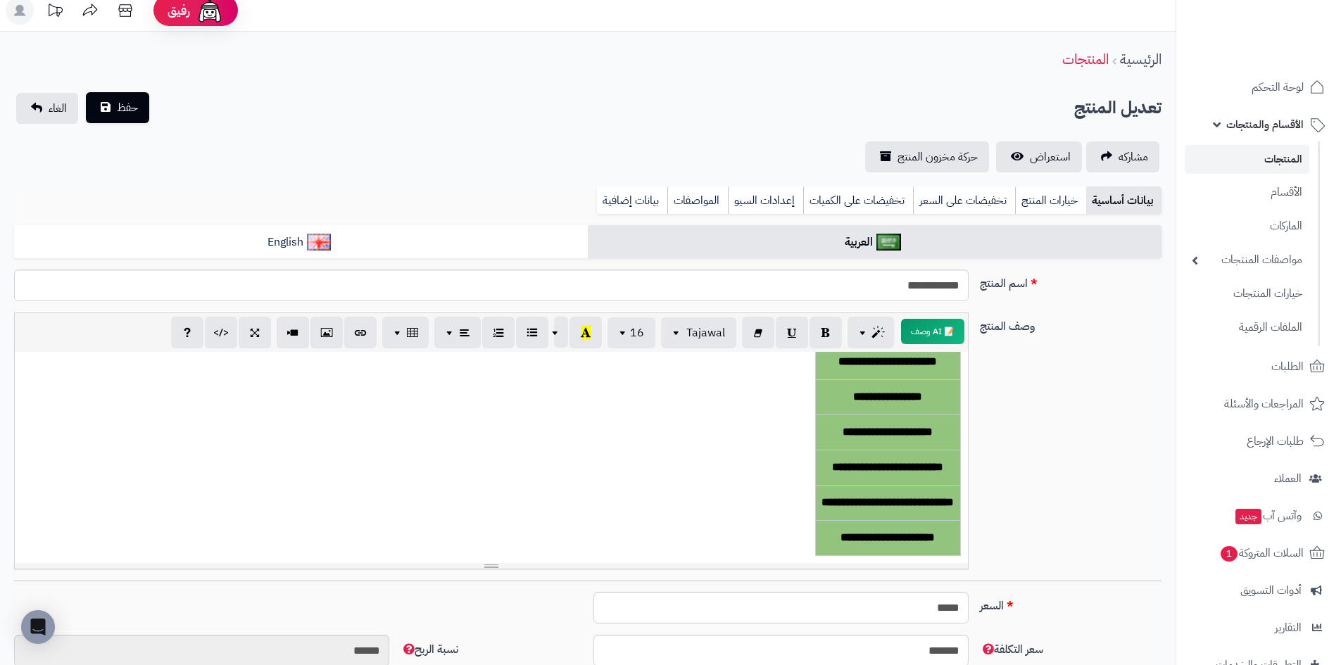
scroll to position [0, 0]
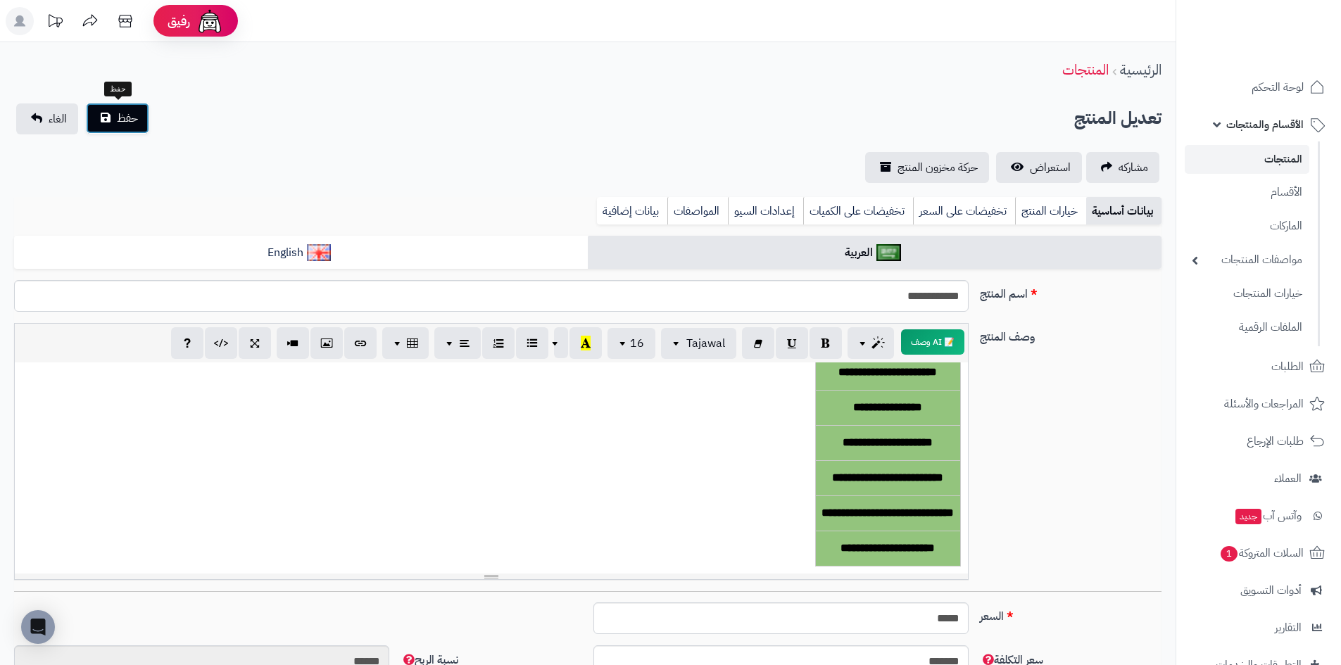
click at [134, 112] on span "حفظ" at bounding box center [127, 118] width 21 height 17
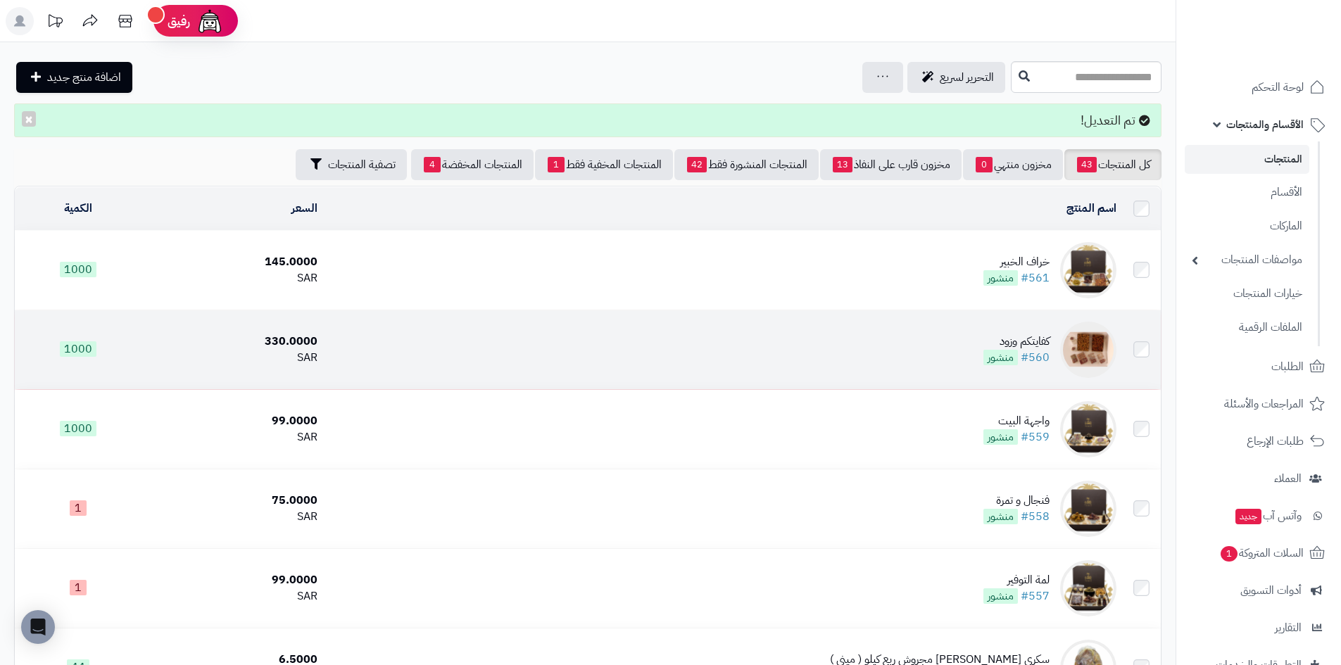
click at [1077, 341] on img at bounding box center [1088, 350] width 56 height 56
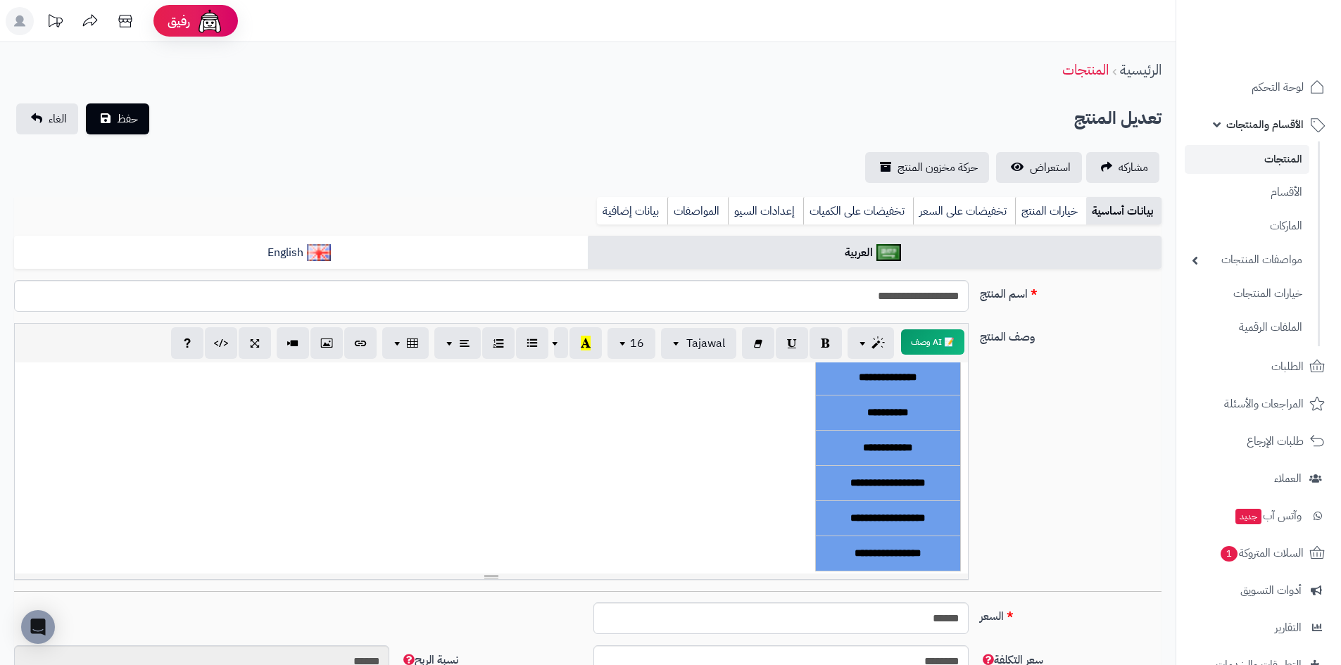
scroll to position [162, 0]
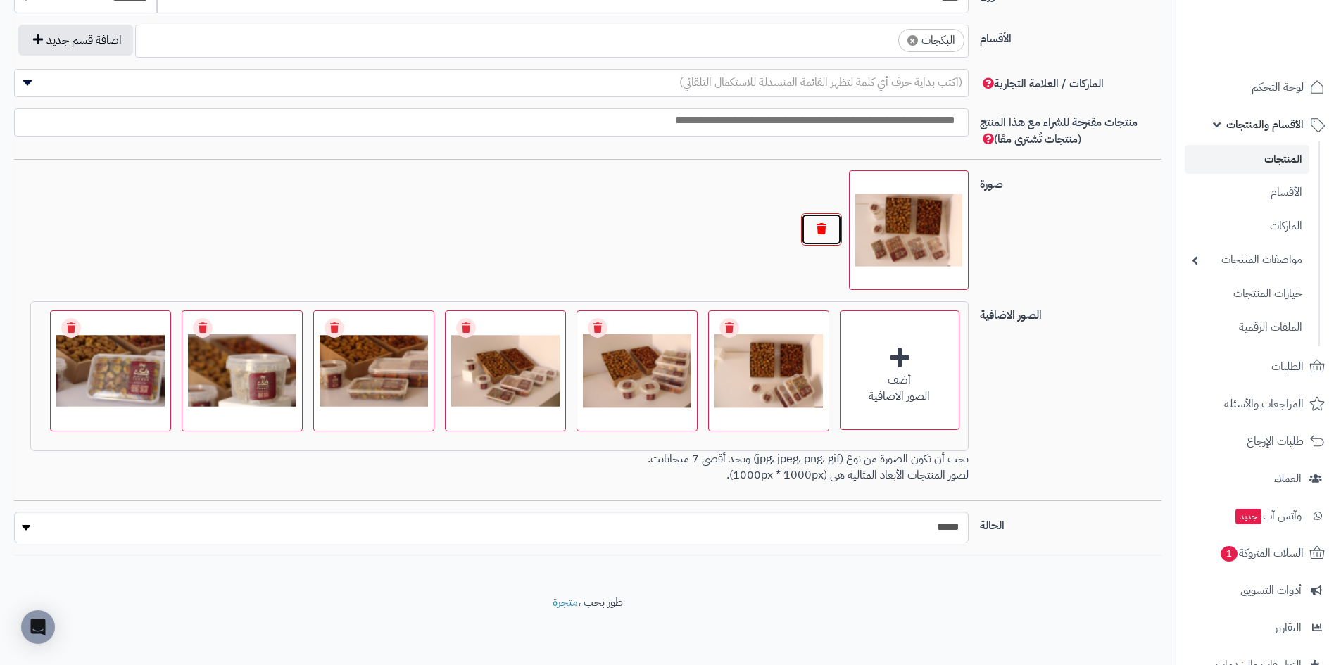
click at [816, 234] on button "button" at bounding box center [821, 229] width 41 height 32
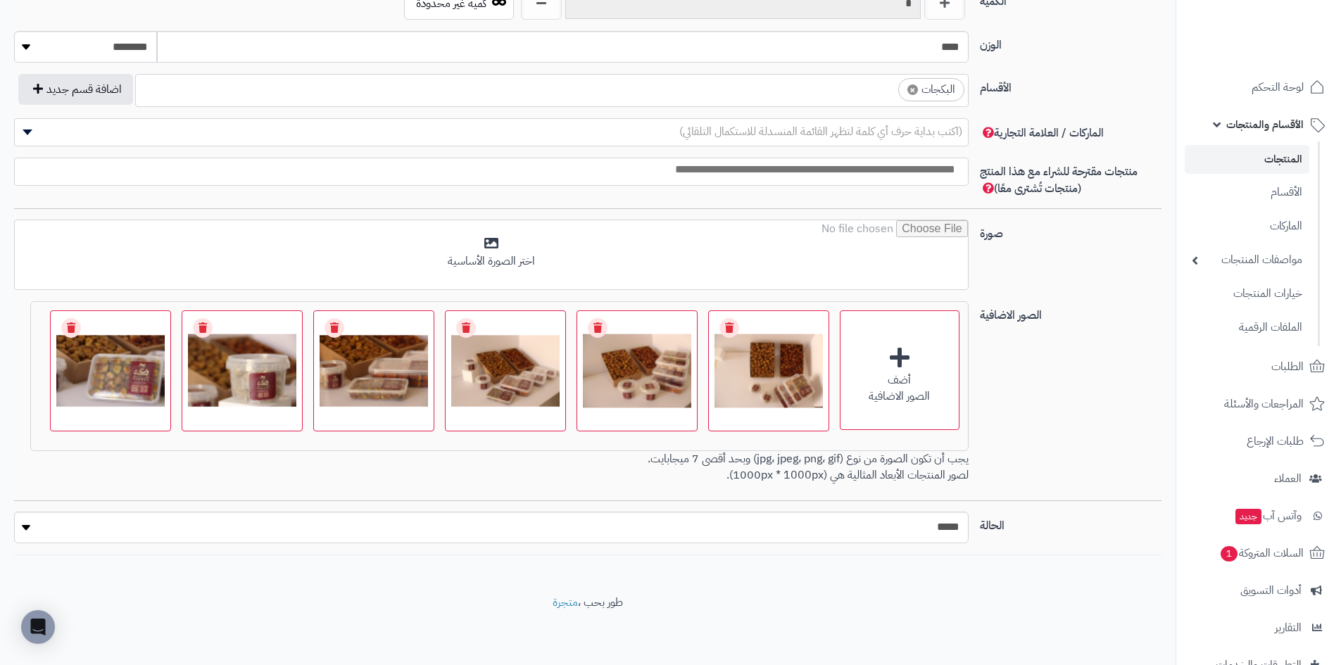
scroll to position [733, 0]
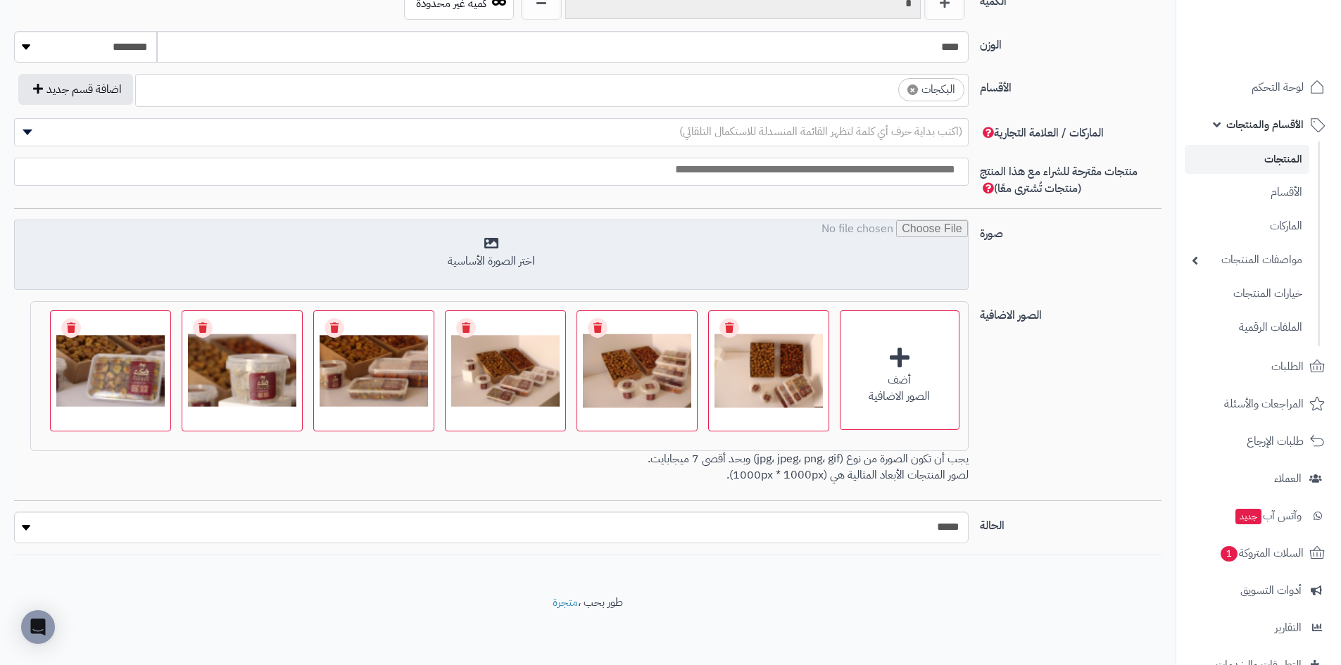
click at [517, 252] on input "file" at bounding box center [491, 255] width 953 height 70
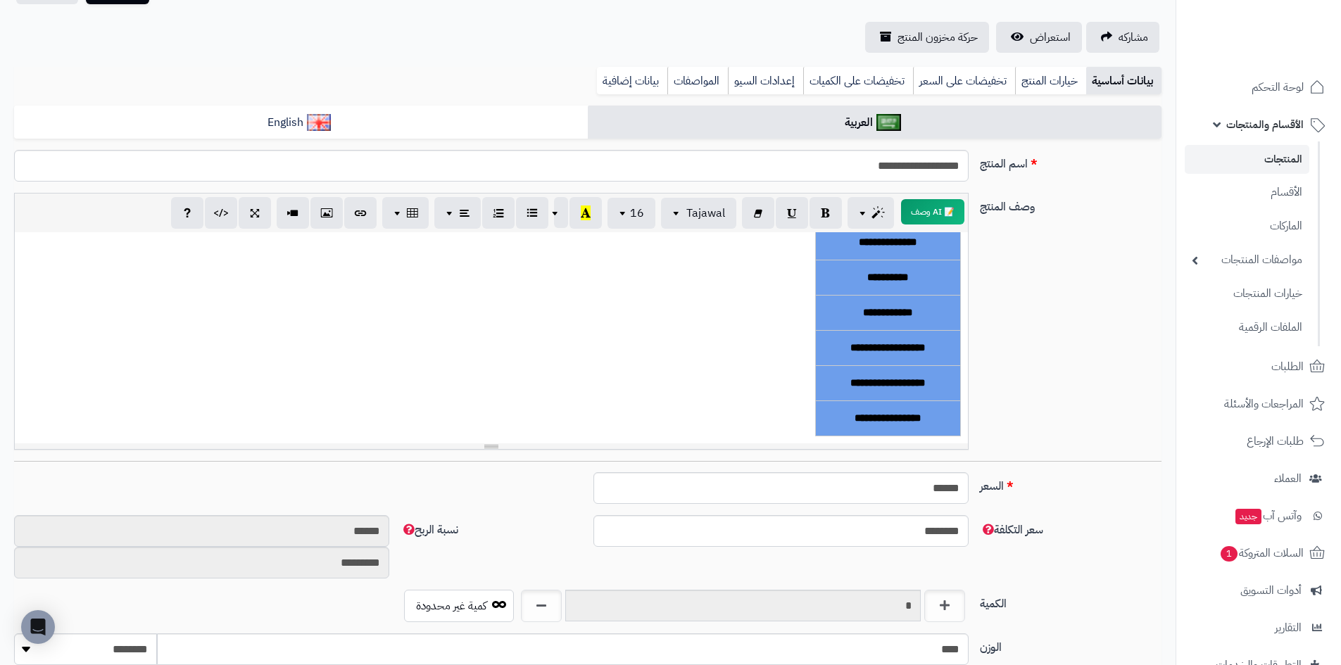
scroll to position [0, 0]
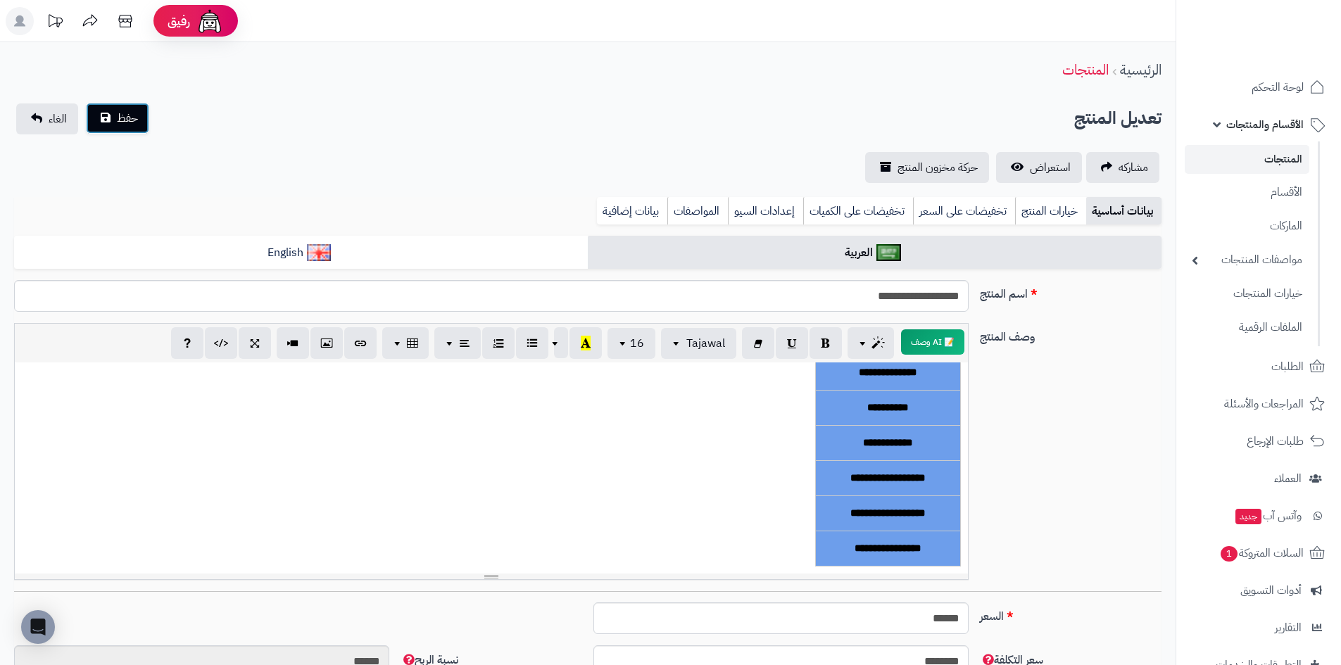
click at [115, 123] on button "حفظ" at bounding box center [117, 118] width 63 height 31
